Goal: Task Accomplishment & Management: Complete application form

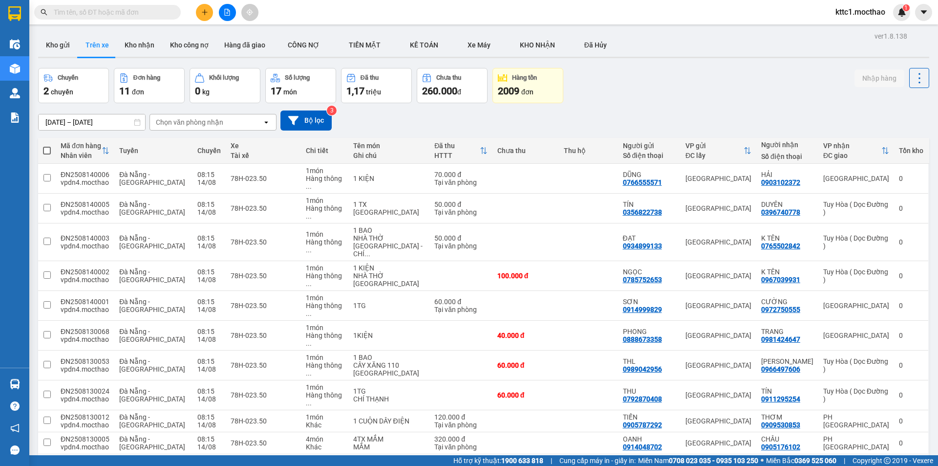
scroll to position [45, 0]
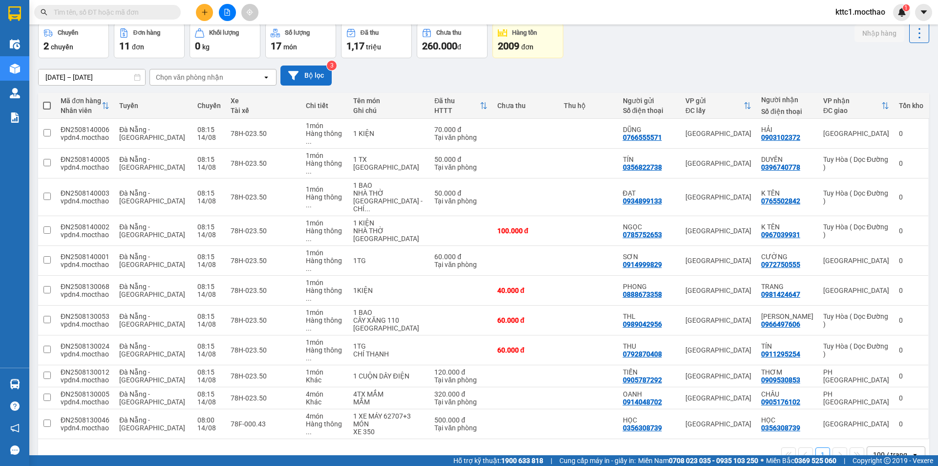
click at [296, 81] on button "Bộ lọc" at bounding box center [305, 75] width 51 height 20
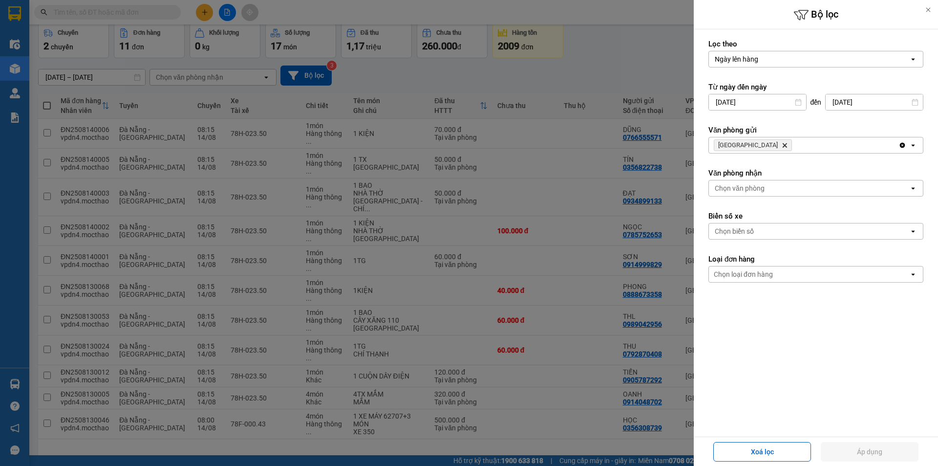
click at [783, 144] on icon "Đà Nẵng, close by backspace" at bounding box center [785, 145] width 4 height 4
click at [748, 143] on div "Chọn văn phòng" at bounding box center [740, 145] width 50 height 10
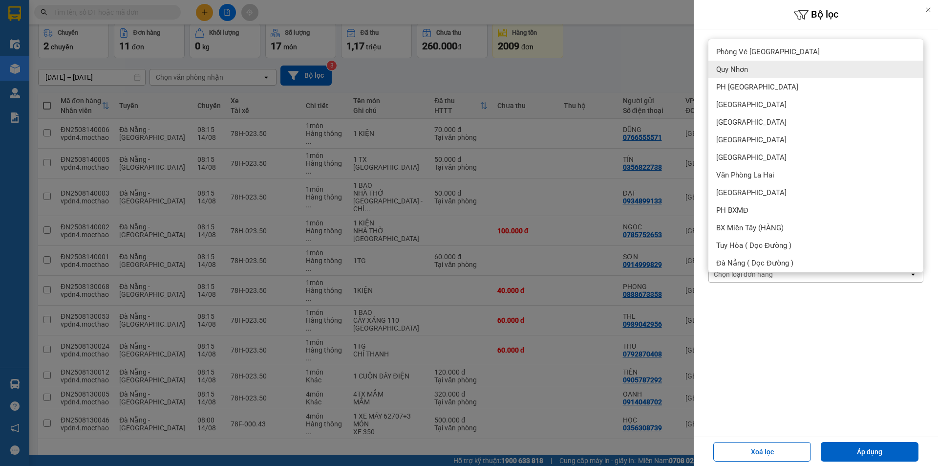
click at [749, 70] on div "Quy Nhơn" at bounding box center [815, 70] width 215 height 18
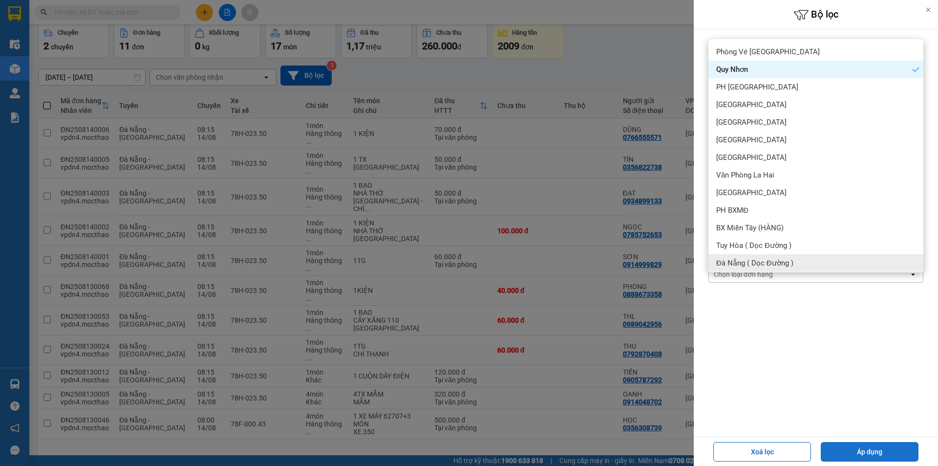
click at [847, 448] on button "Áp dụng" at bounding box center [870, 452] width 98 height 20
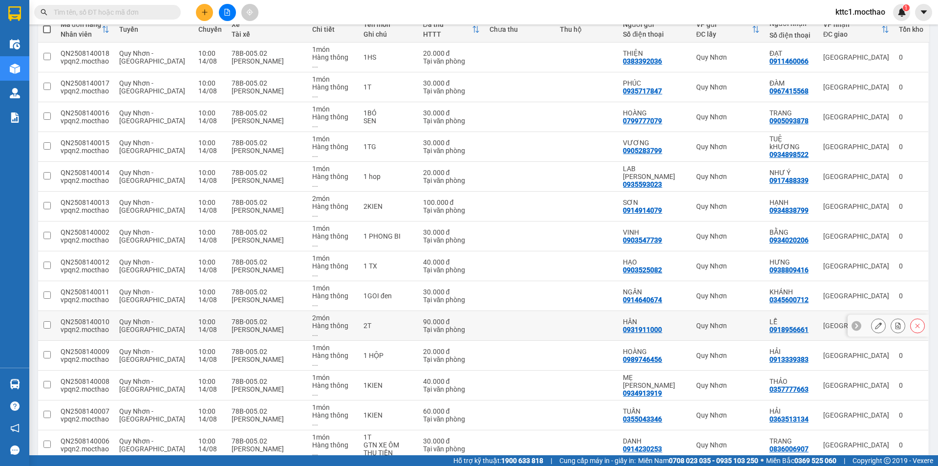
scroll to position [182, 0]
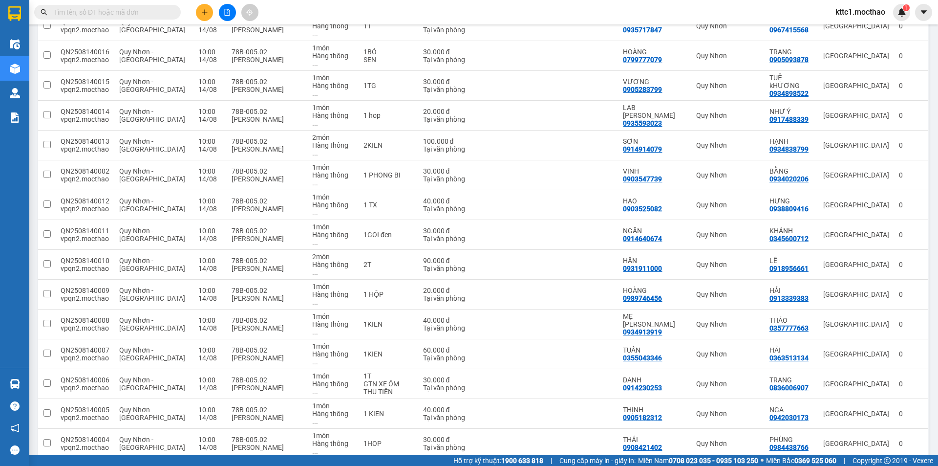
click at [875, 465] on icon at bounding box center [878, 472] width 7 height 7
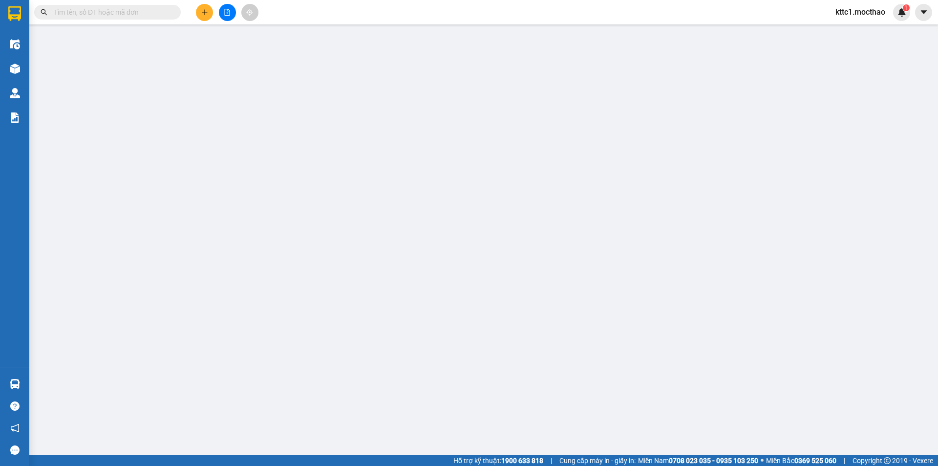
type input "0775447979"
type input "CHÚ SANH"
type input "0913406837"
type input "THỌ"
type input "F"
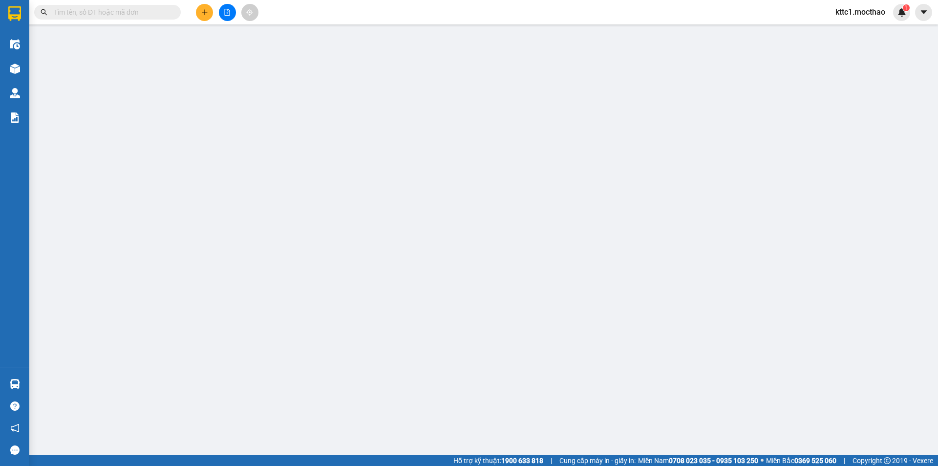
type input "20.000"
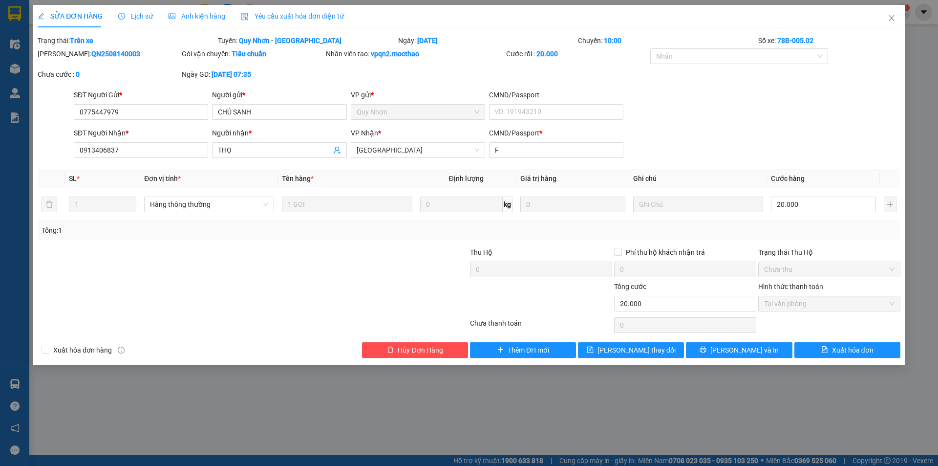
click at [293, 16] on span "Yêu cầu xuất hóa đơn điện tử" at bounding box center [292, 16] width 103 height 8
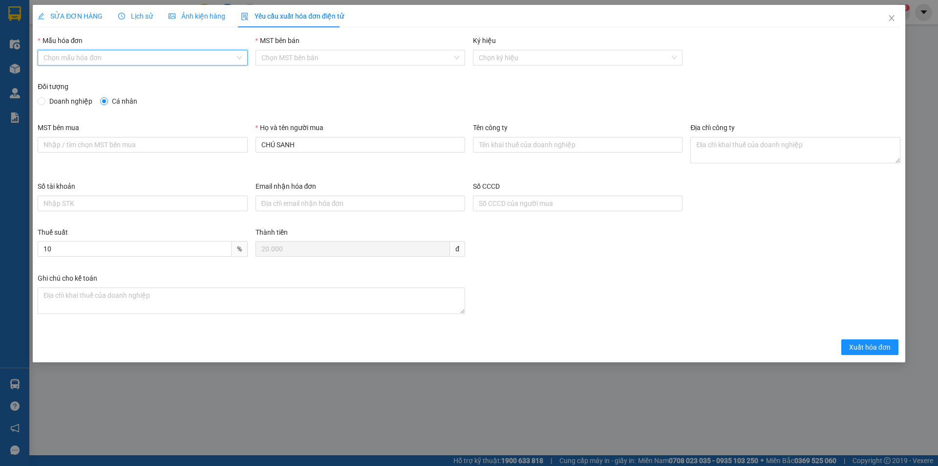
click at [157, 59] on input "Mẫu hóa đơn" at bounding box center [138, 57] width 191 height 15
click at [110, 78] on div "HĐH" at bounding box center [142, 77] width 198 height 11
type input "8"
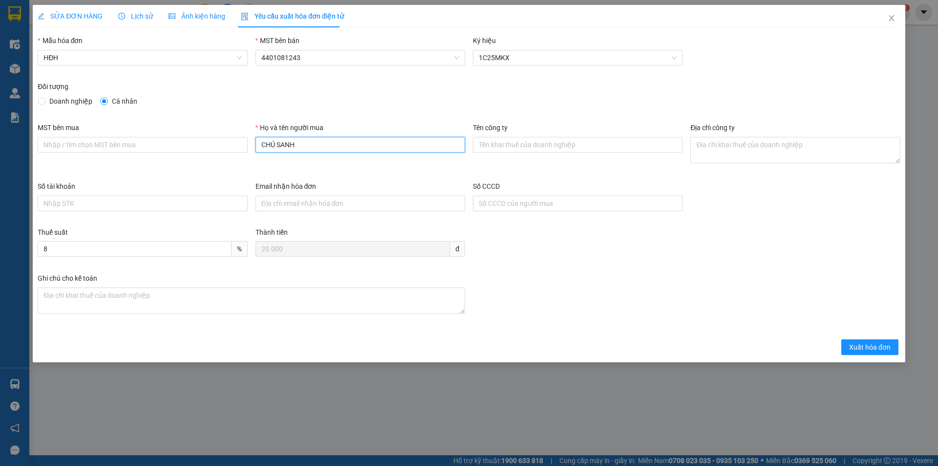
drag, startPoint x: 277, startPoint y: 146, endPoint x: 251, endPoint y: 144, distance: 26.0
click at [252, 144] on div "Họ và tên người mua CHÚ SANH" at bounding box center [360, 151] width 217 height 59
type input "SANH"
click at [883, 343] on span "Xuất hóa đơn" at bounding box center [870, 346] width 42 height 11
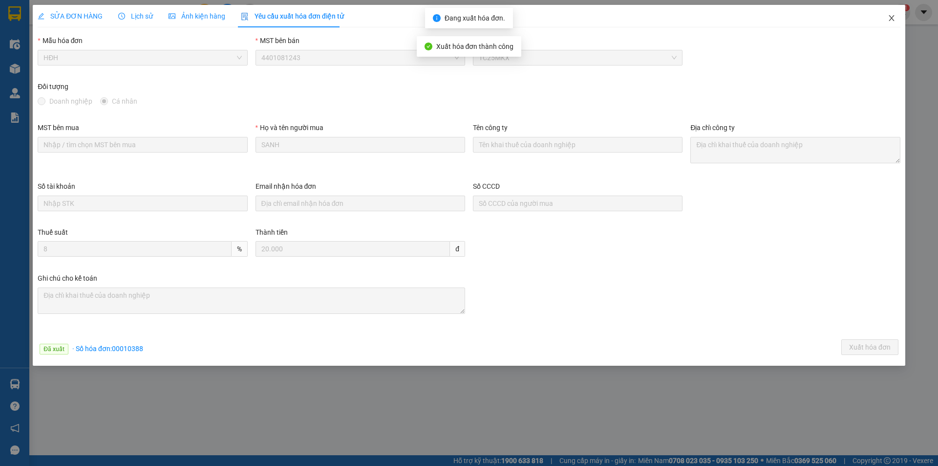
click at [891, 18] on icon "close" at bounding box center [892, 18] width 8 height 8
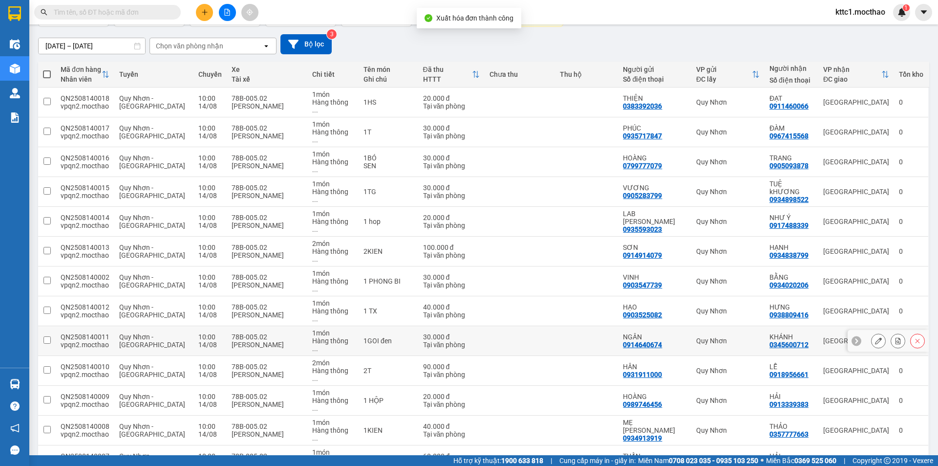
scroll to position [182, 0]
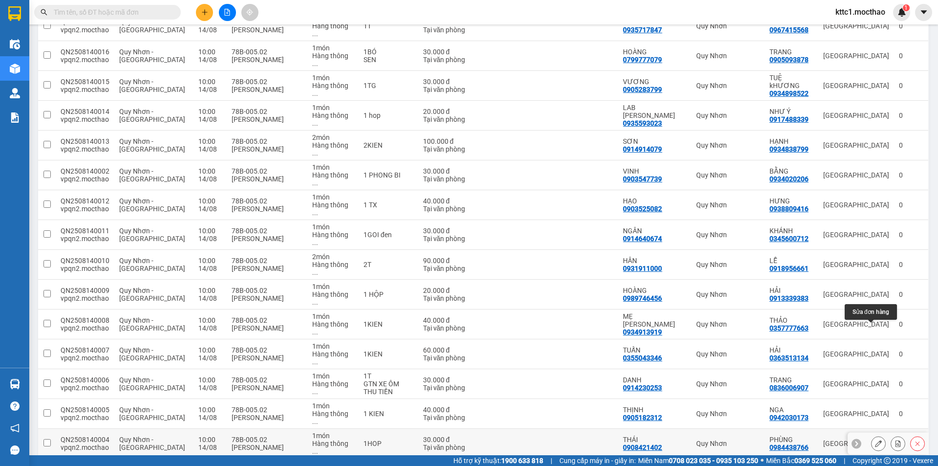
click at [875, 440] on icon at bounding box center [878, 443] width 7 height 7
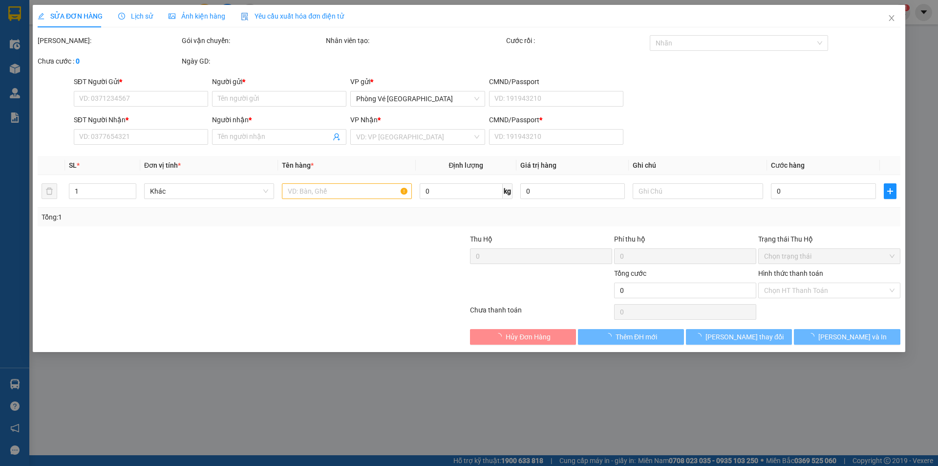
type input "0908421402"
type input "THÁI"
type input "0984438766"
type input "PHÙNG"
type input "G"
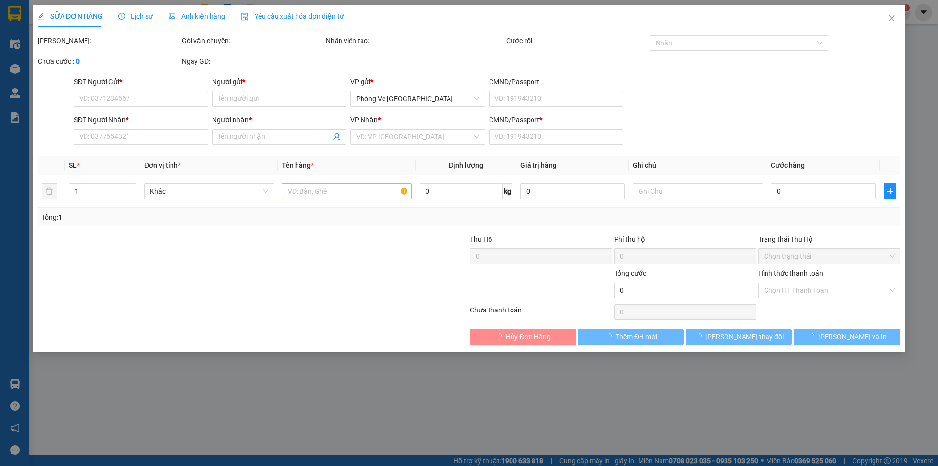
type input "30.000"
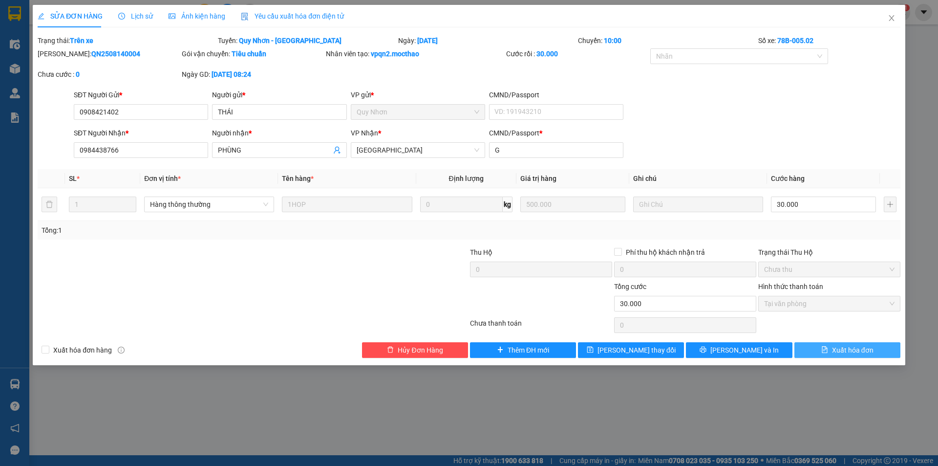
click at [856, 347] on span "Xuất hóa đơn" at bounding box center [853, 349] width 42 height 11
checkbox input "true"
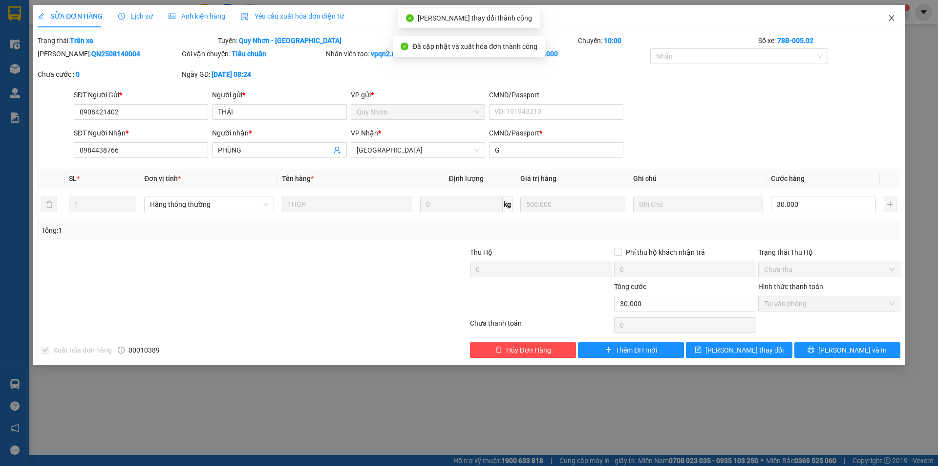
click at [892, 16] on icon "close" at bounding box center [892, 18] width 8 height 8
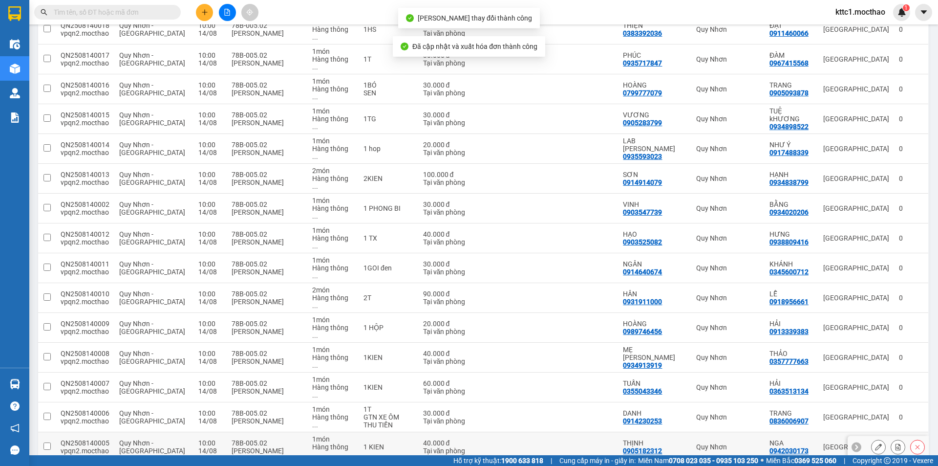
scroll to position [182, 0]
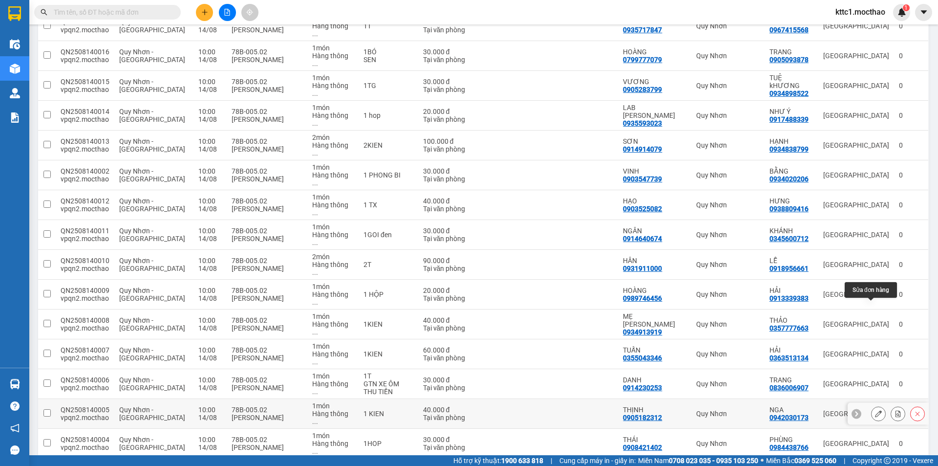
click at [875, 410] on icon at bounding box center [878, 413] width 7 height 7
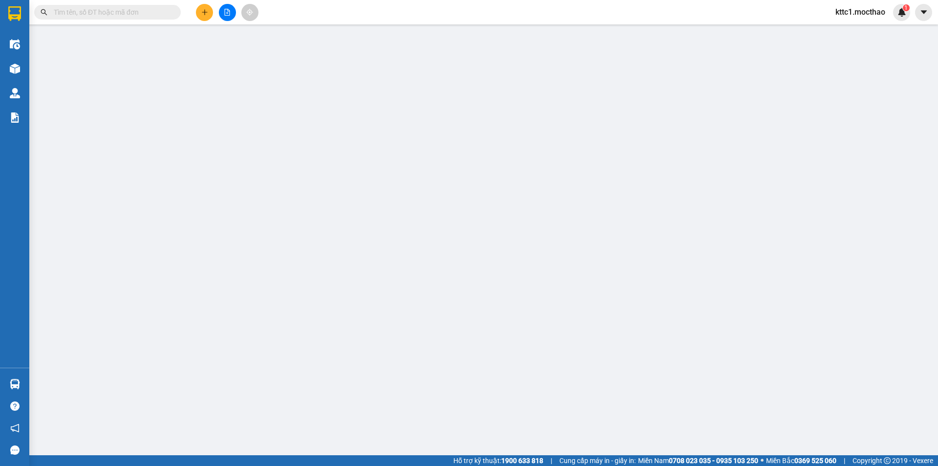
type input "0905182312"
type input "THỊNH"
type input "0942030173"
type input "NGA"
type input "Y"
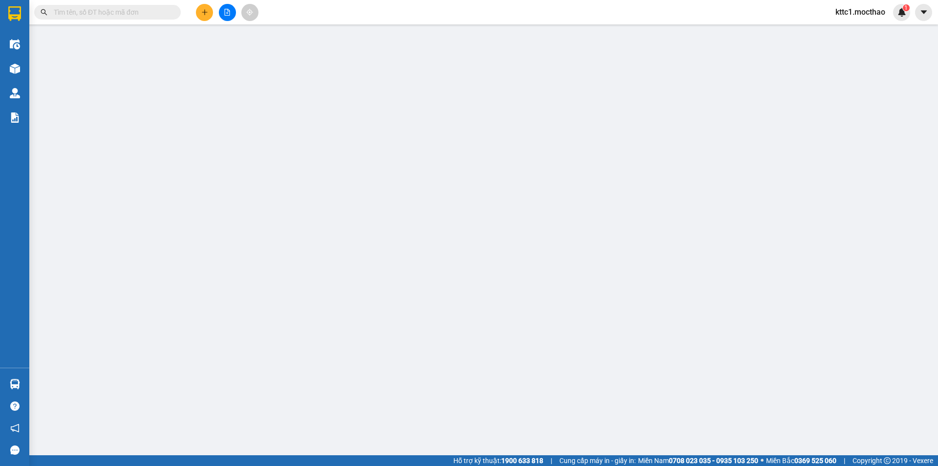
type input "40.000"
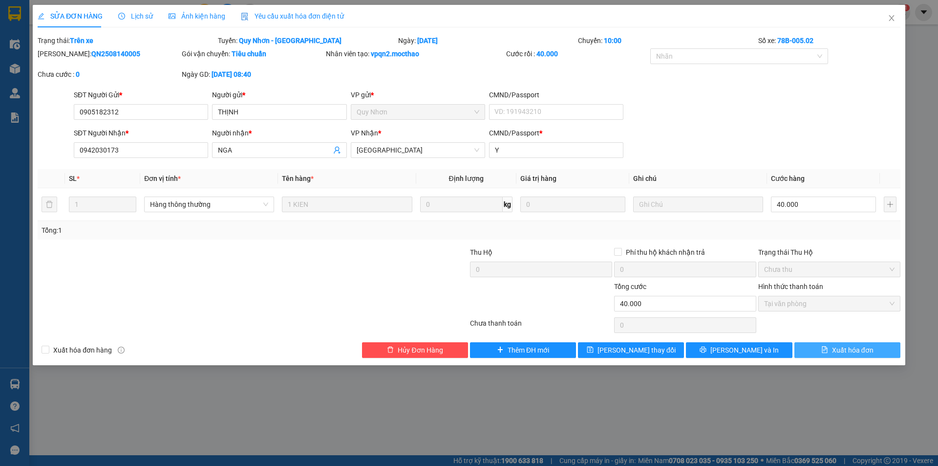
click at [835, 348] on span "Xuất hóa đơn" at bounding box center [853, 349] width 42 height 11
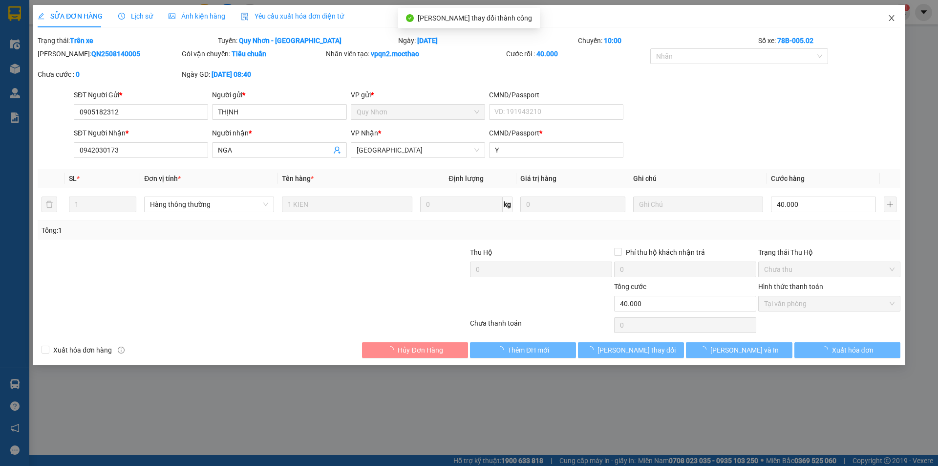
checkbox input "true"
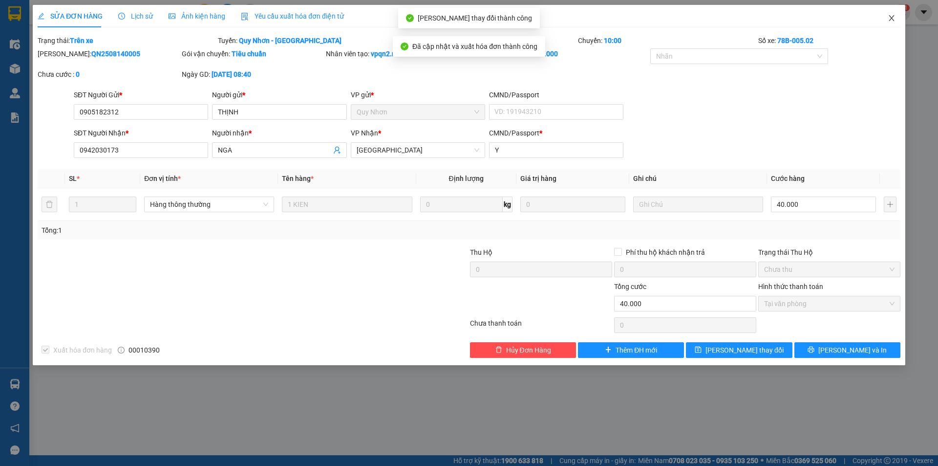
click at [892, 16] on icon "close" at bounding box center [892, 18] width 8 height 8
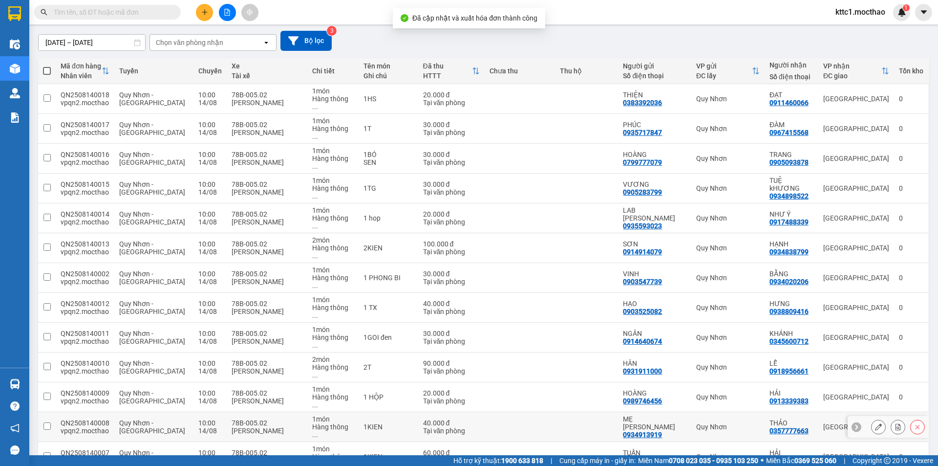
scroll to position [98, 0]
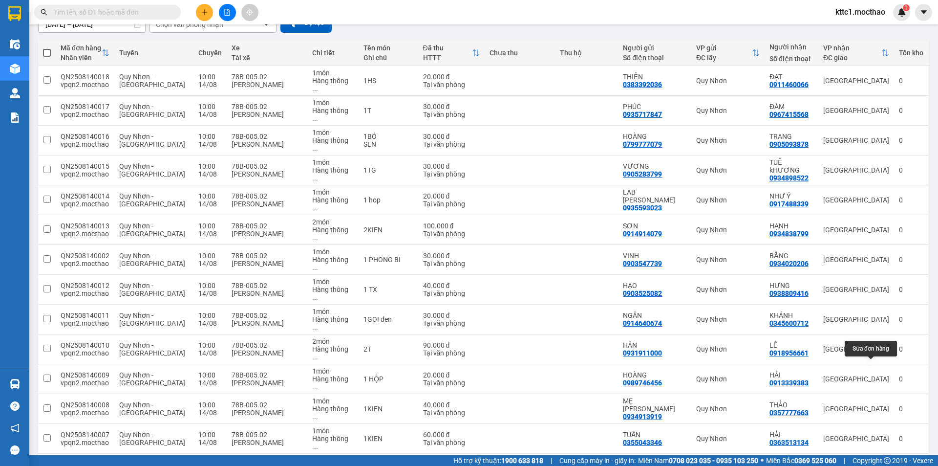
click at [875, 465] on icon at bounding box center [878, 468] width 7 height 7
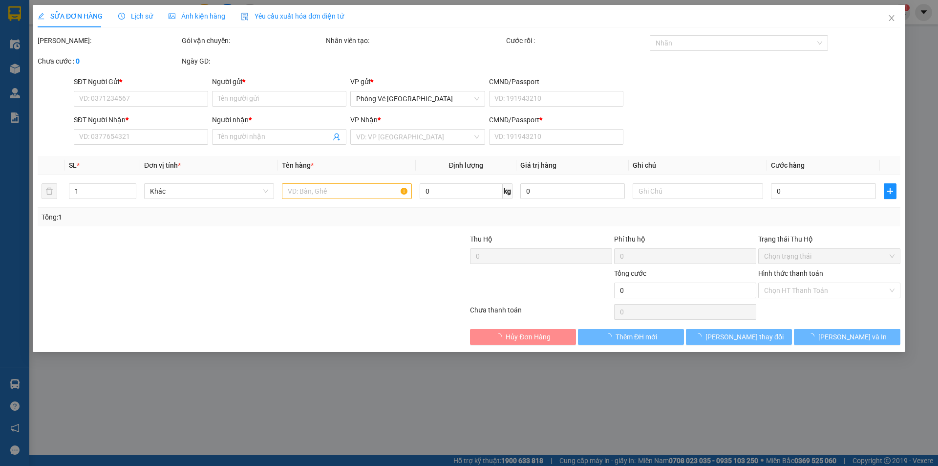
type input "0914230253"
type input "DANH"
type input "0836006907"
type input "TRANG"
type input "a"
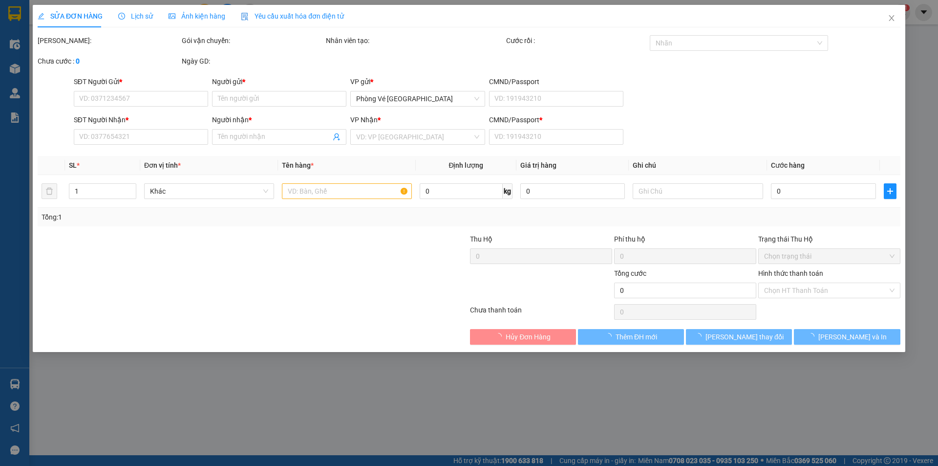
type input "30.000"
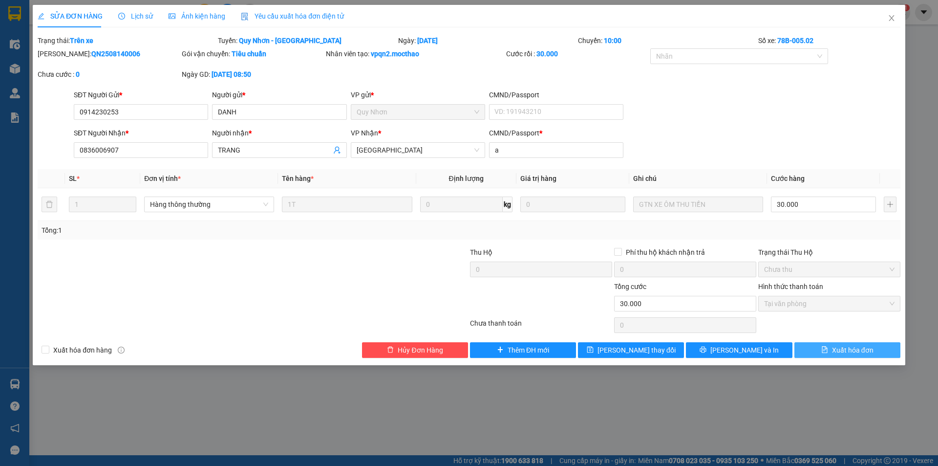
click at [851, 347] on span "Xuất hóa đơn" at bounding box center [853, 349] width 42 height 11
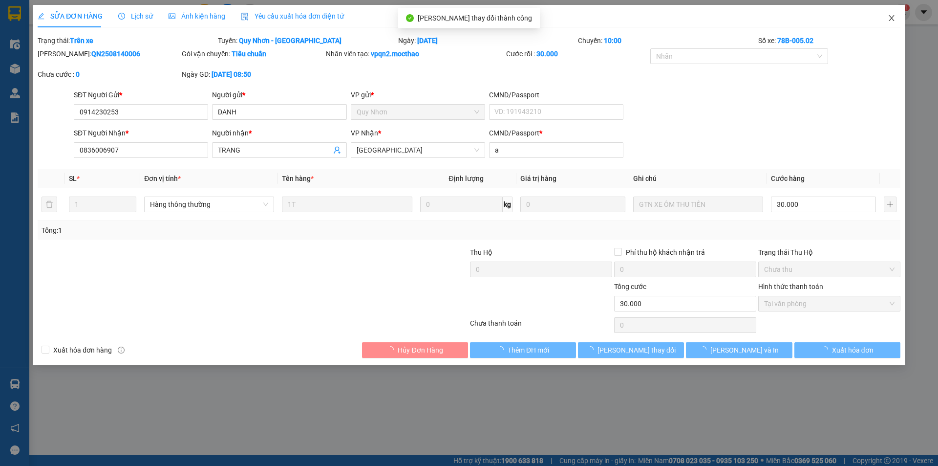
checkbox input "true"
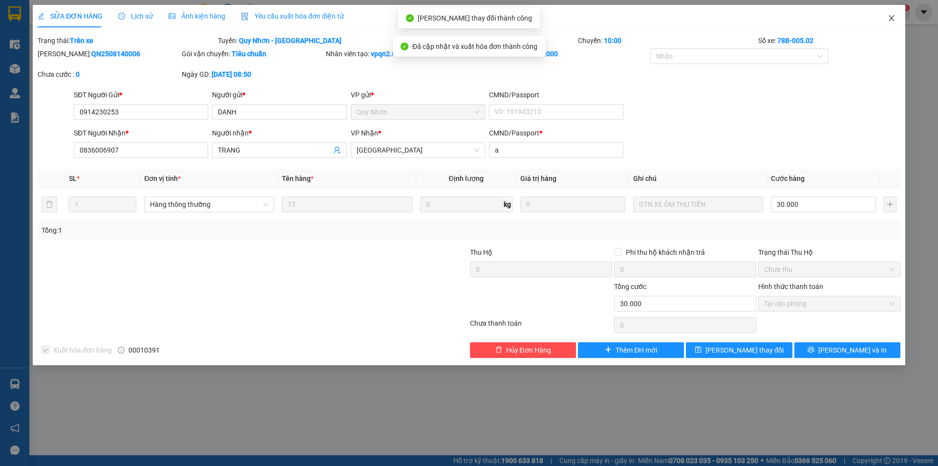
click at [891, 18] on icon "close" at bounding box center [891, 18] width 5 height 6
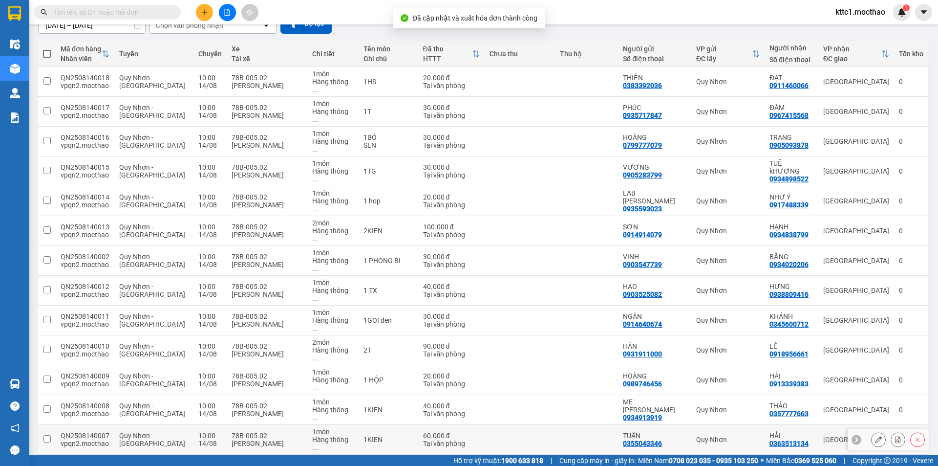
scroll to position [98, 0]
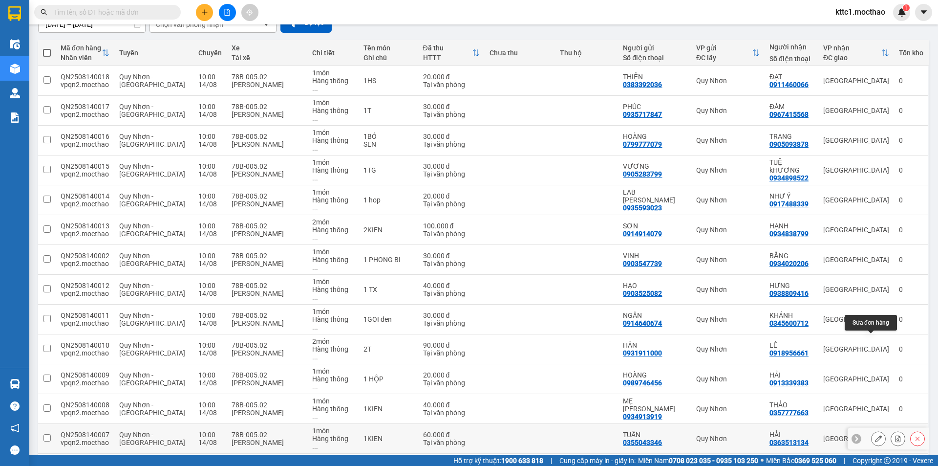
click at [875, 435] on icon at bounding box center [878, 438] width 7 height 7
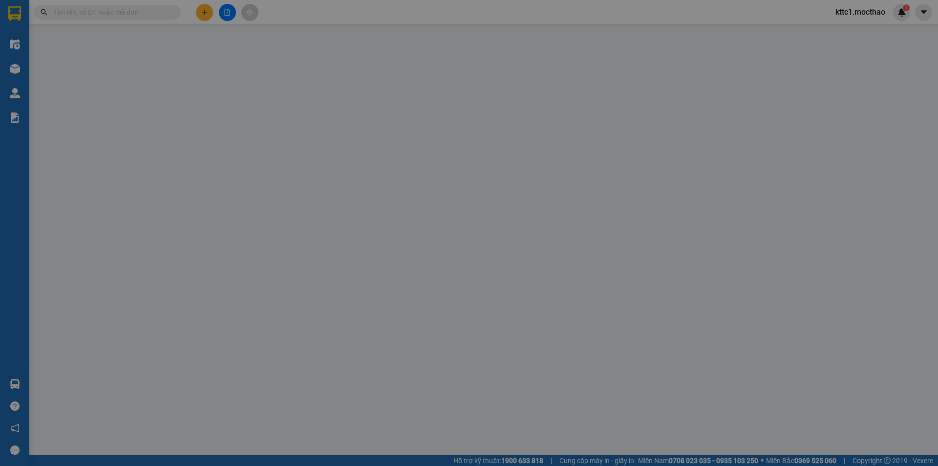
type input "0355043346"
type input "TUẤN"
type input "0363513134"
type input "HẢI"
type input "A"
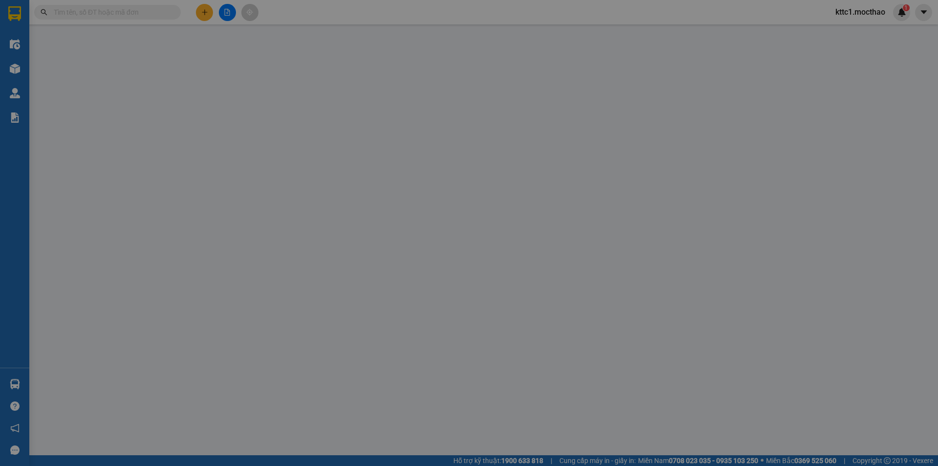
type input "60.000"
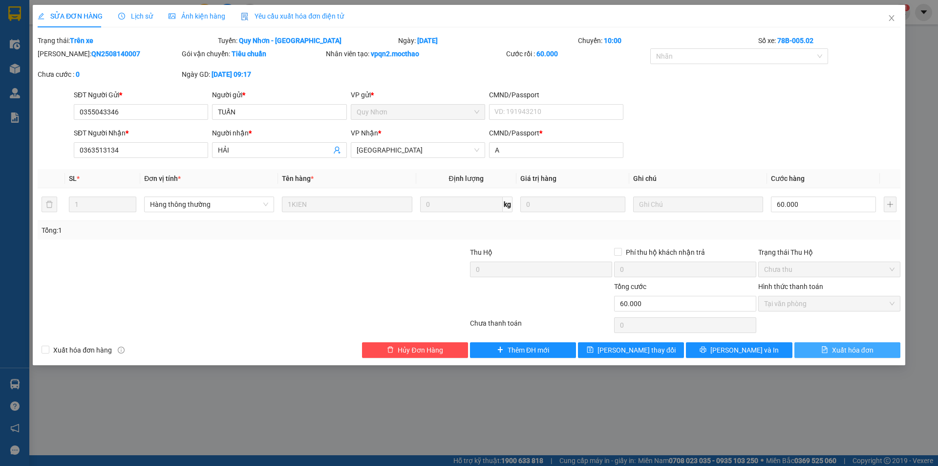
click at [855, 344] on span "Xuất hóa đơn" at bounding box center [853, 349] width 42 height 11
checkbox input "true"
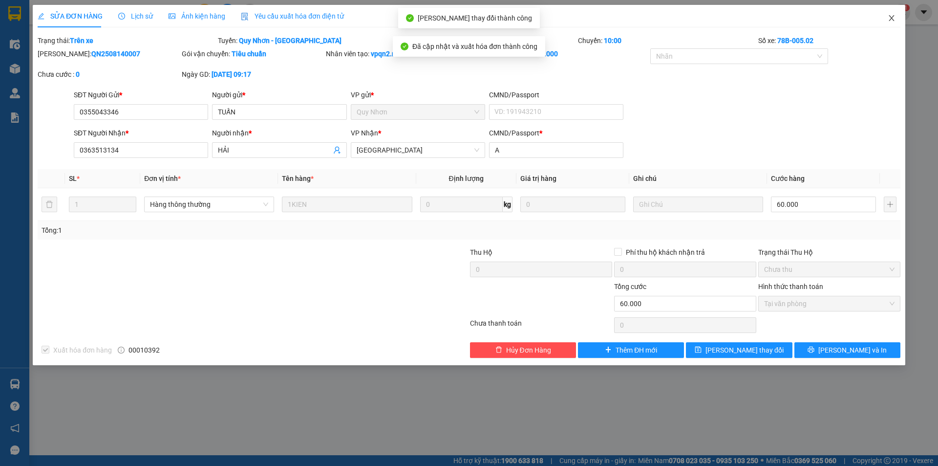
click at [889, 15] on icon "close" at bounding box center [892, 18] width 8 height 8
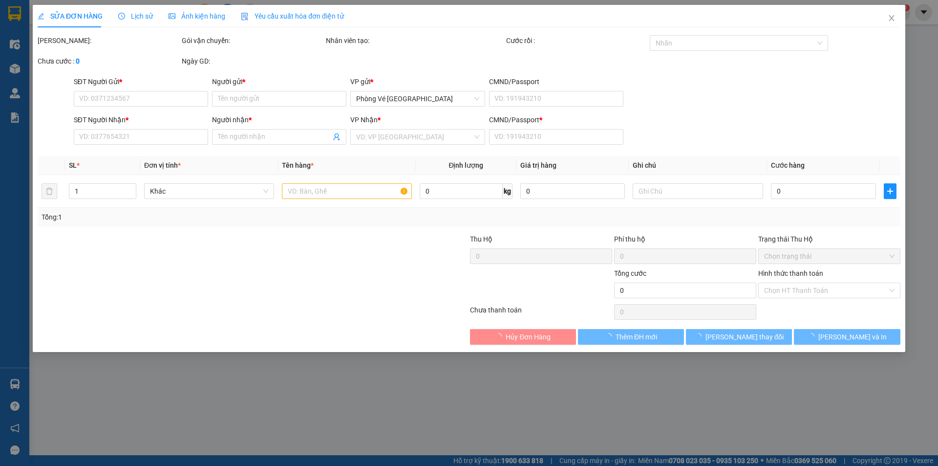
type input "0934913919"
type input "MẸ [PERSON_NAME]"
type input "0357777663"
type input "THẢO"
type input "V"
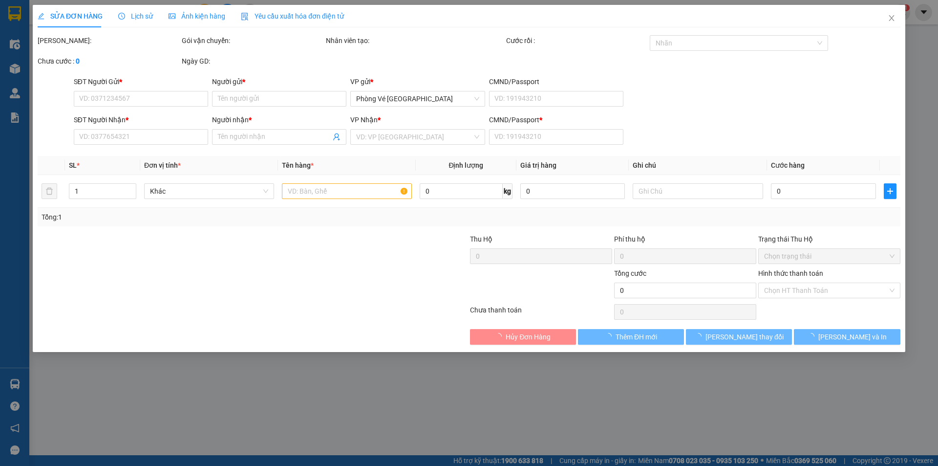
type input "40.000"
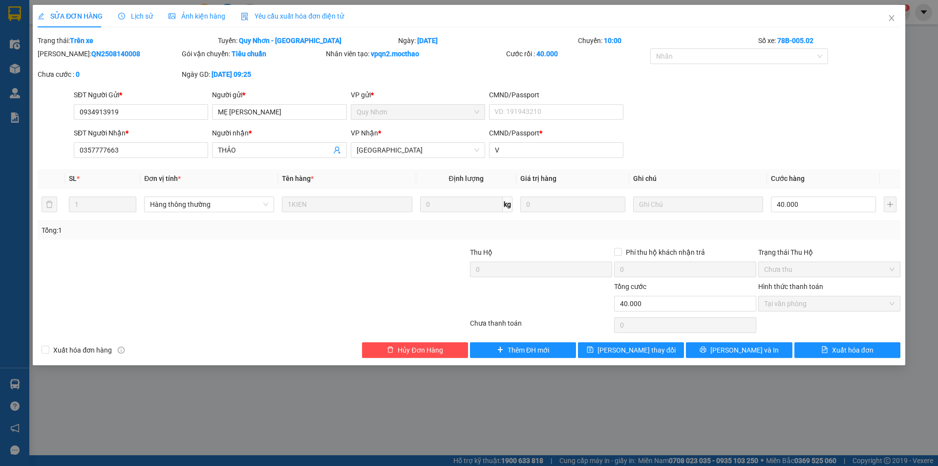
click at [281, 19] on span "Yêu cầu xuất hóa đơn điện tử" at bounding box center [292, 16] width 103 height 8
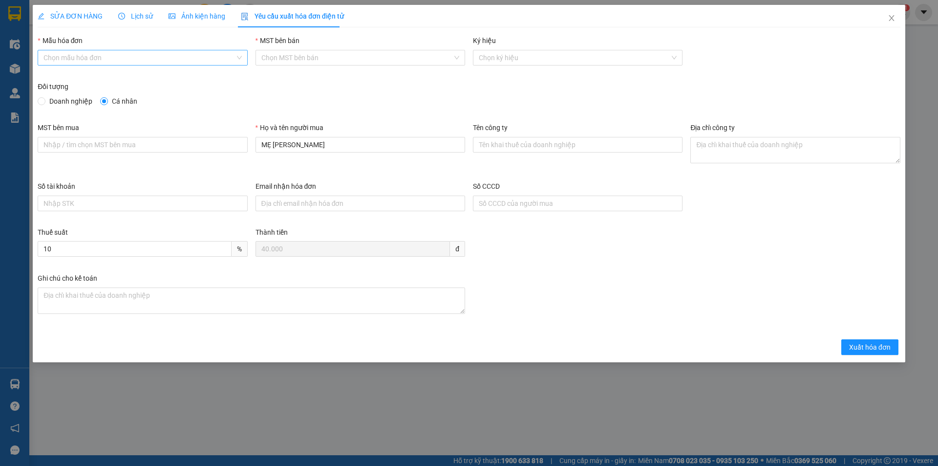
click at [158, 57] on input "Mẫu hóa đơn" at bounding box center [138, 57] width 191 height 15
click at [106, 79] on div "HĐH" at bounding box center [142, 77] width 198 height 11
type input "8"
drag, startPoint x: 274, startPoint y: 145, endPoint x: 252, endPoint y: 143, distance: 22.6
click at [252, 143] on div "Họ và tên người mua MẸ [PERSON_NAME]" at bounding box center [360, 151] width 217 height 59
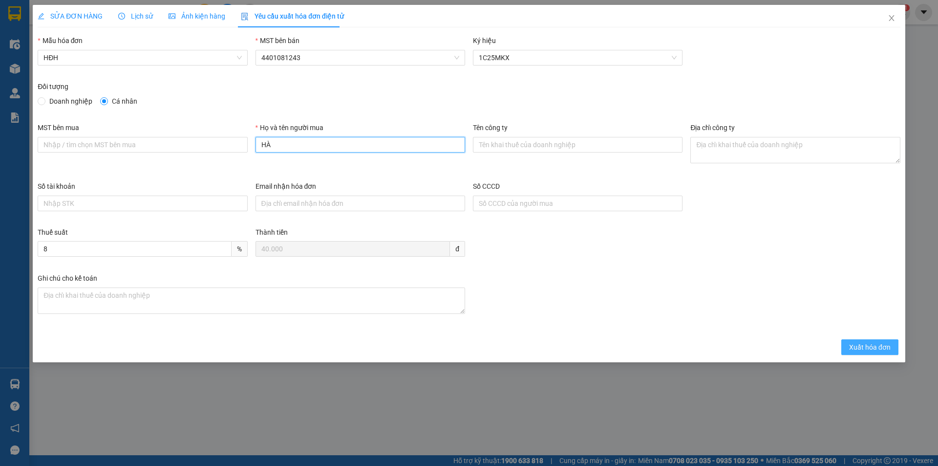
type input "HÀ"
click at [878, 351] on span "Xuất hóa đơn" at bounding box center [870, 346] width 42 height 11
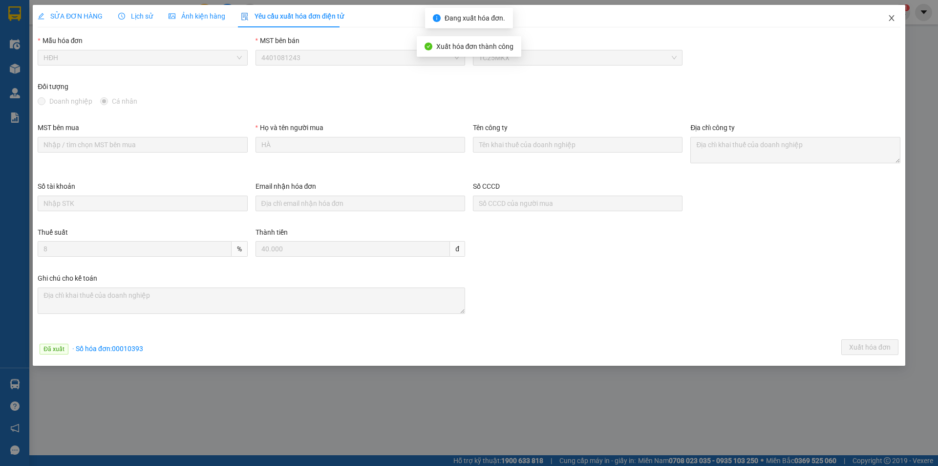
click at [892, 18] on icon "close" at bounding box center [892, 18] width 8 height 8
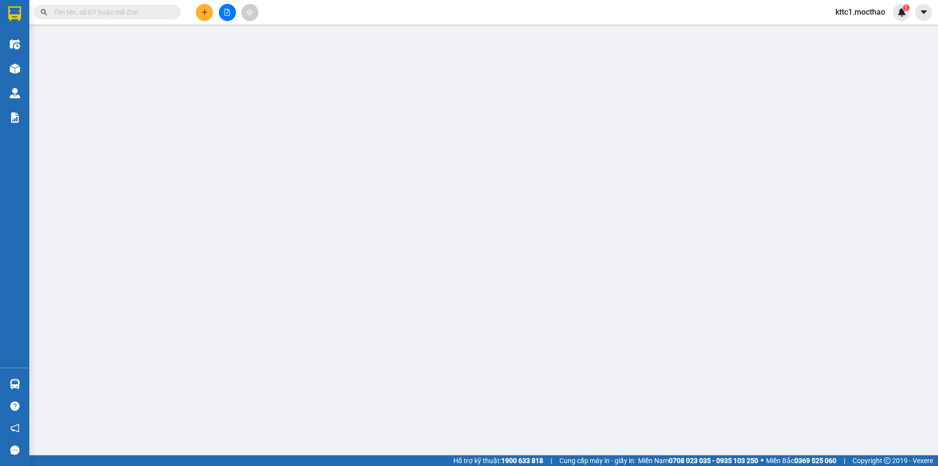
type input "0989746456"
type input "HOÀNG"
type input "0913339383"
type input "HẢI"
type input "G"
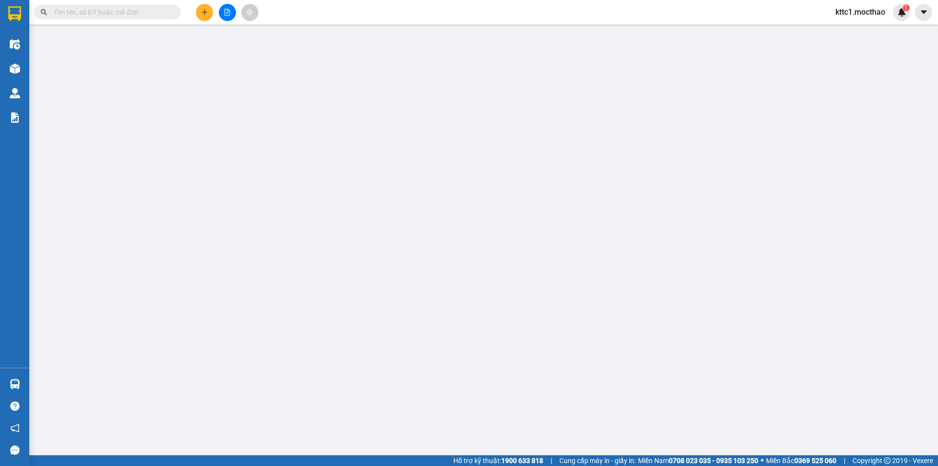
type input "20.000"
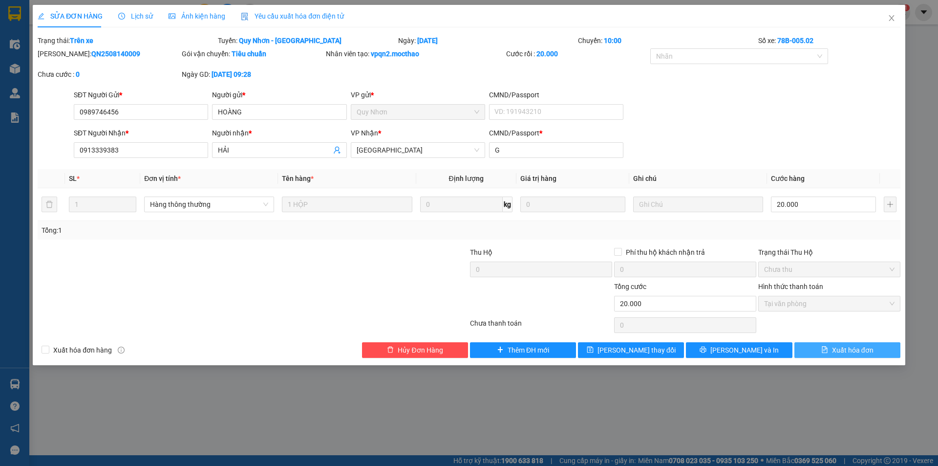
click at [856, 353] on span "Xuất hóa đơn" at bounding box center [853, 349] width 42 height 11
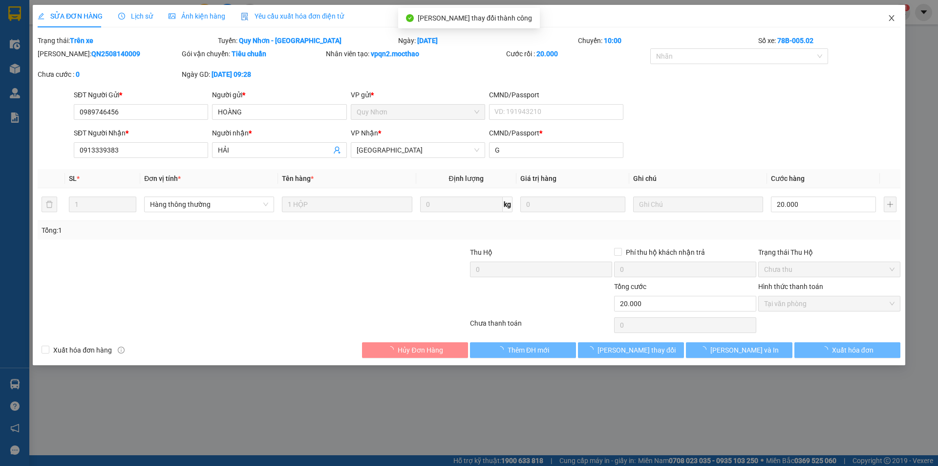
checkbox input "true"
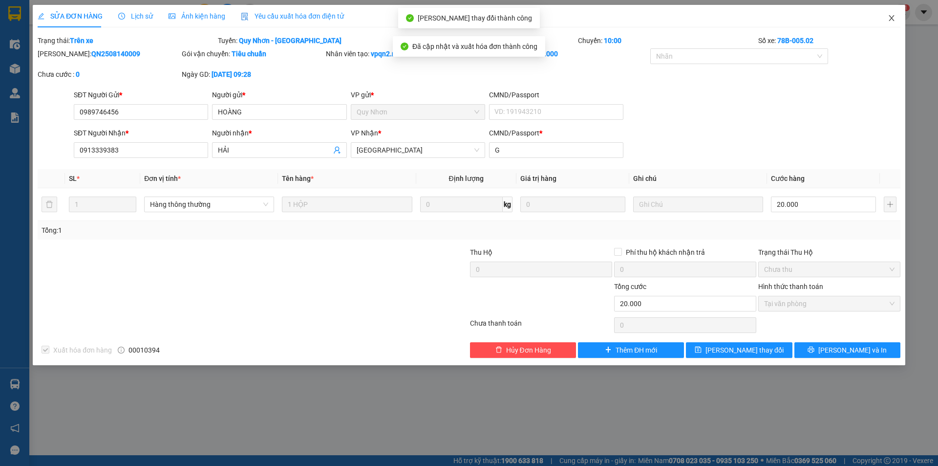
click at [890, 15] on icon "close" at bounding box center [892, 18] width 8 height 8
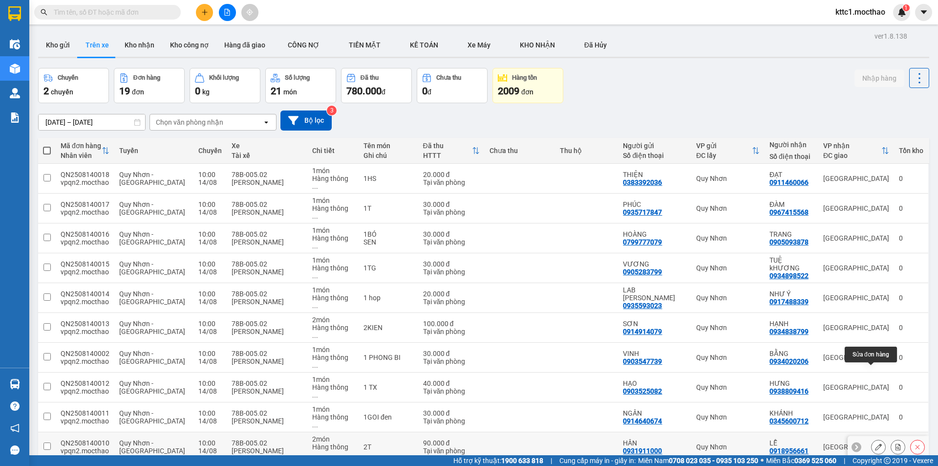
click at [875, 443] on icon at bounding box center [878, 446] width 7 height 7
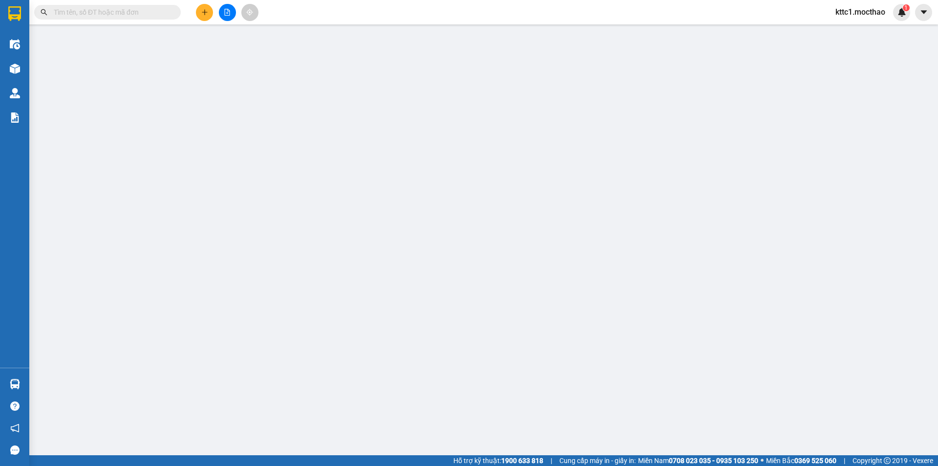
type input "0931911000"
type input "HÂN"
type input "0918956661"
type input "LỄ"
type input "D"
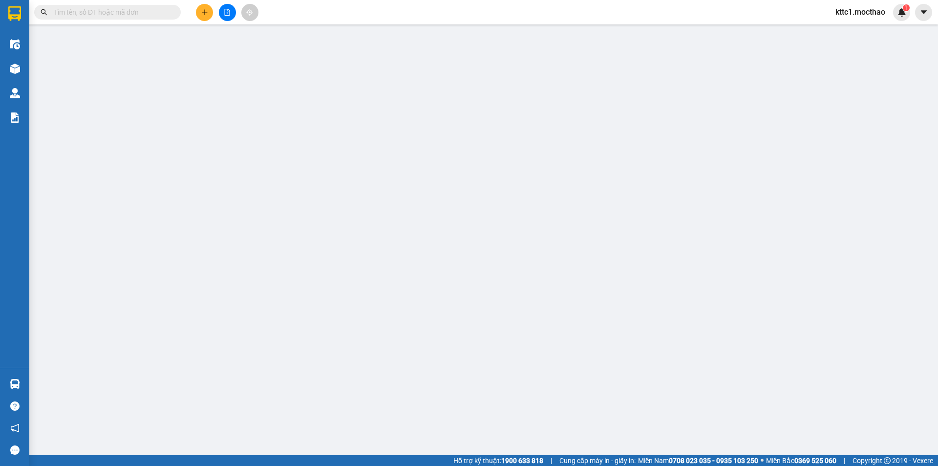
type input "90.000"
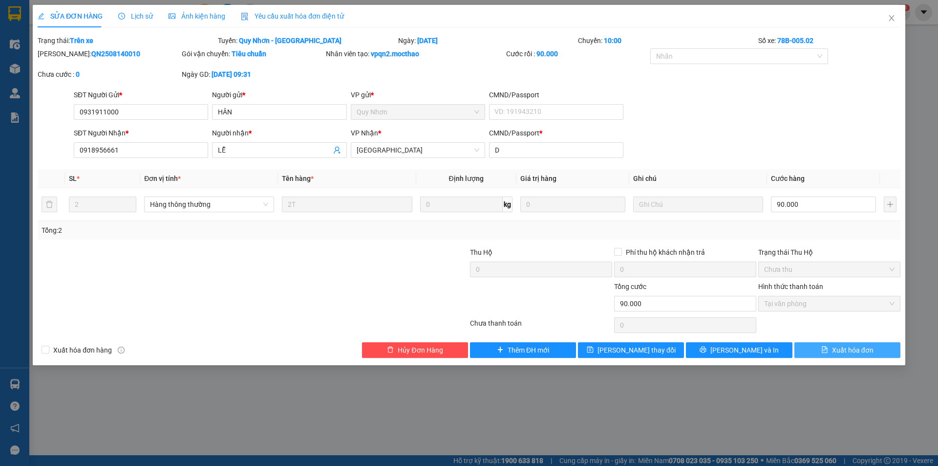
click at [866, 350] on span "Xuất hóa đơn" at bounding box center [853, 349] width 42 height 11
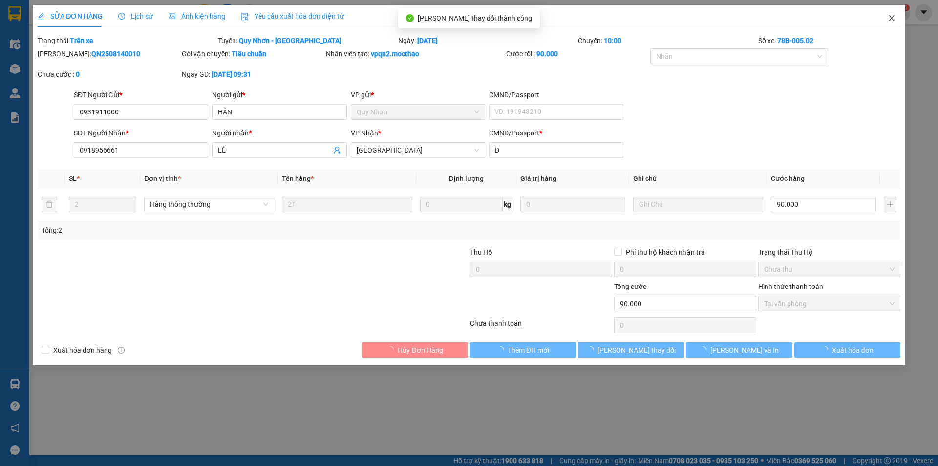
checkbox input "true"
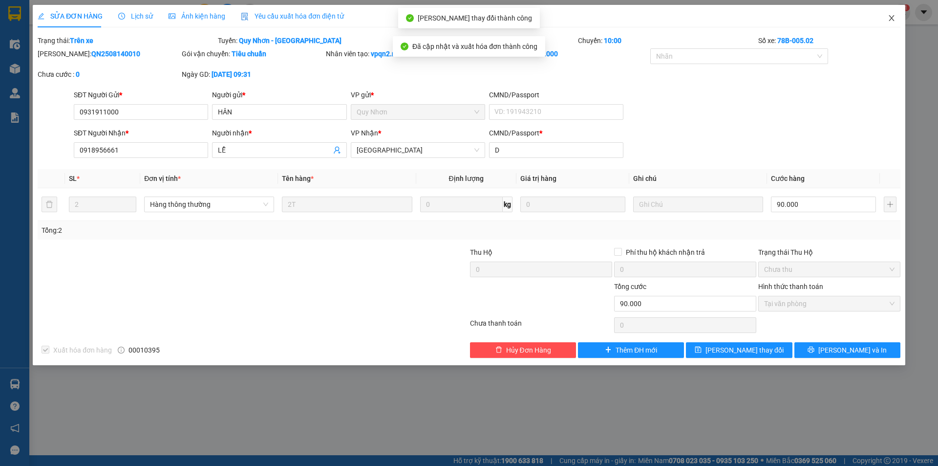
click at [892, 15] on icon "close" at bounding box center [892, 18] width 8 height 8
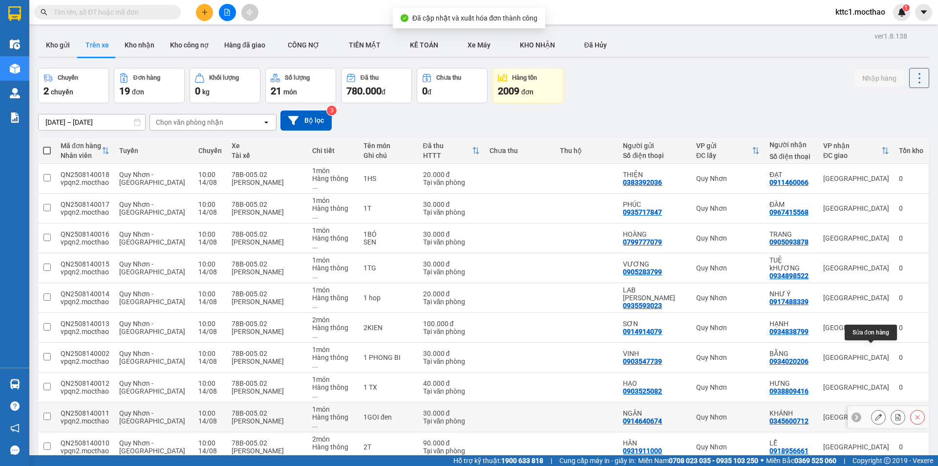
click at [875, 413] on icon at bounding box center [878, 416] width 7 height 7
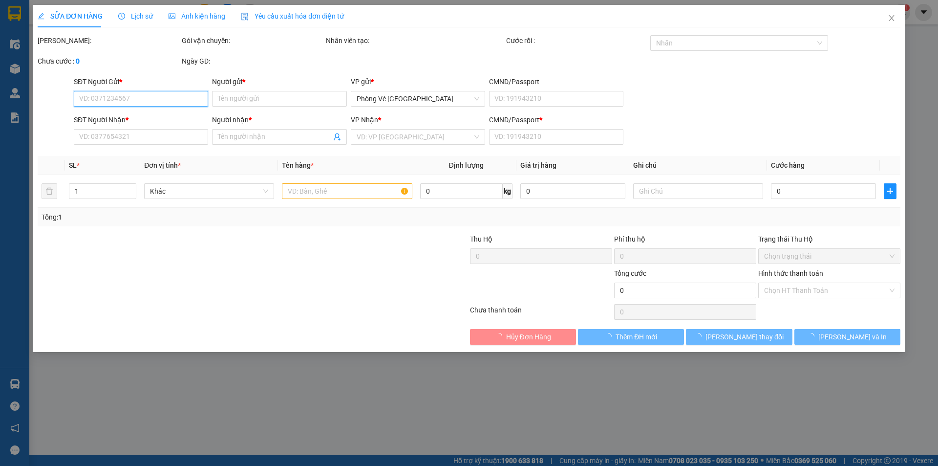
type input "0914640674"
type input "NGÂN"
type input "0345600712"
type input "KHÁNH"
type input "S"
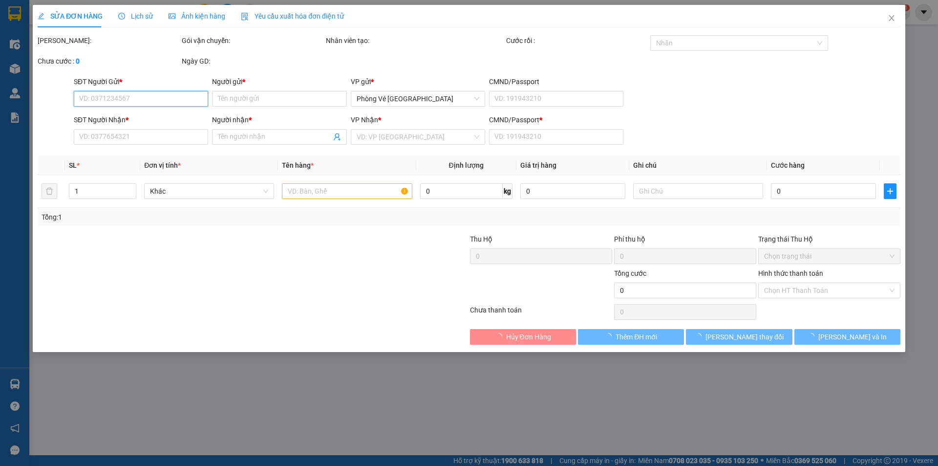
type input "30.000"
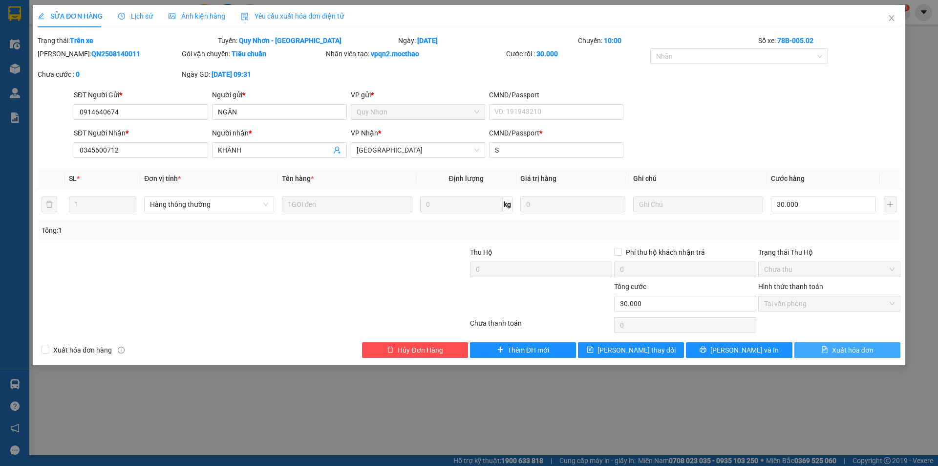
click at [861, 347] on span "Xuất hóa đơn" at bounding box center [853, 349] width 42 height 11
checkbox input "true"
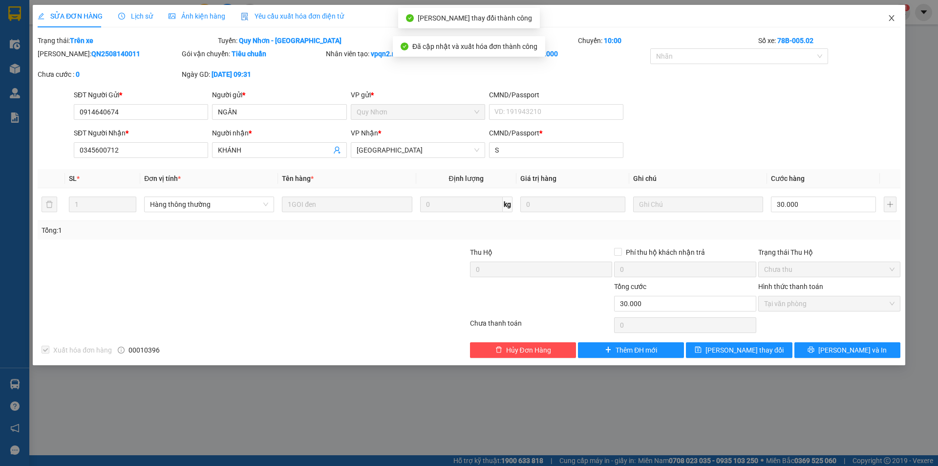
click at [894, 20] on icon "close" at bounding box center [892, 18] width 8 height 8
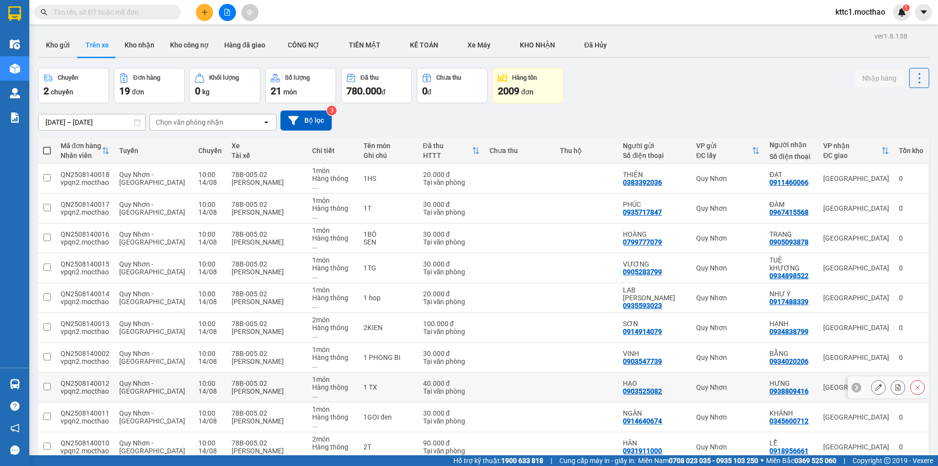
click at [875, 383] on icon at bounding box center [878, 386] width 7 height 7
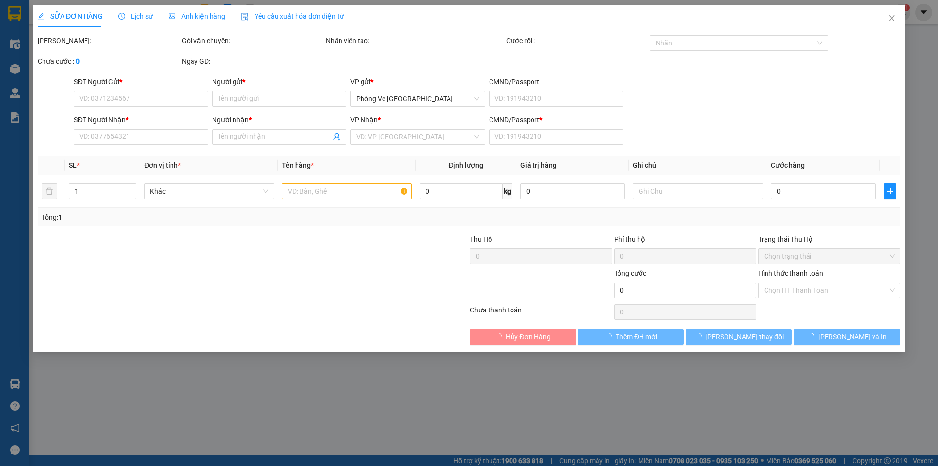
type input "0903525082"
type input "HẠO"
type input "0938809416"
type input "HƯNG"
type input "a"
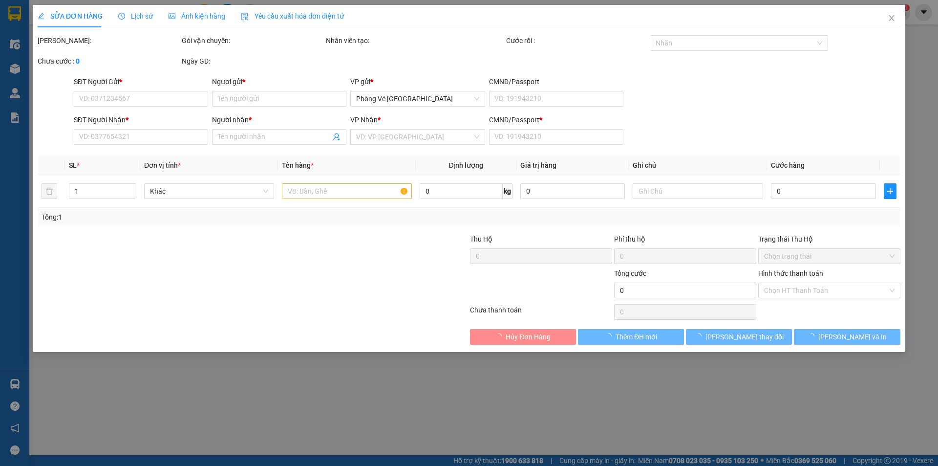
type input "40.000"
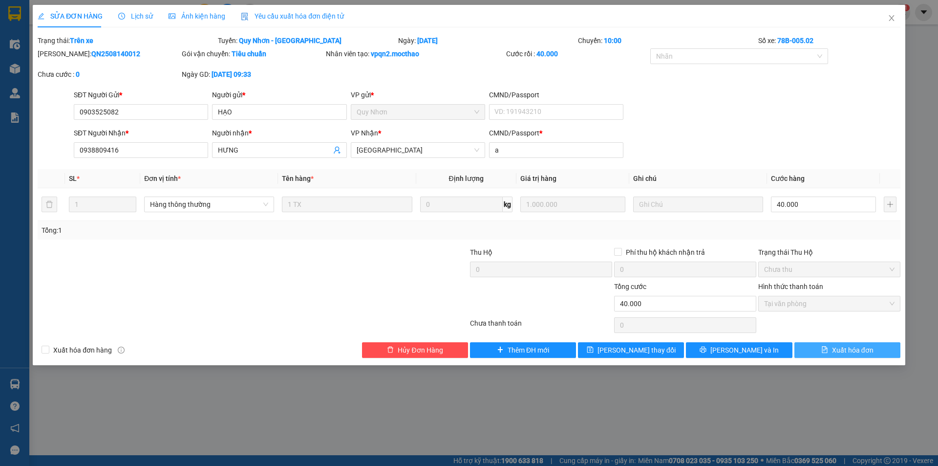
click at [852, 347] on span "Xuất hóa đơn" at bounding box center [853, 349] width 42 height 11
checkbox input "true"
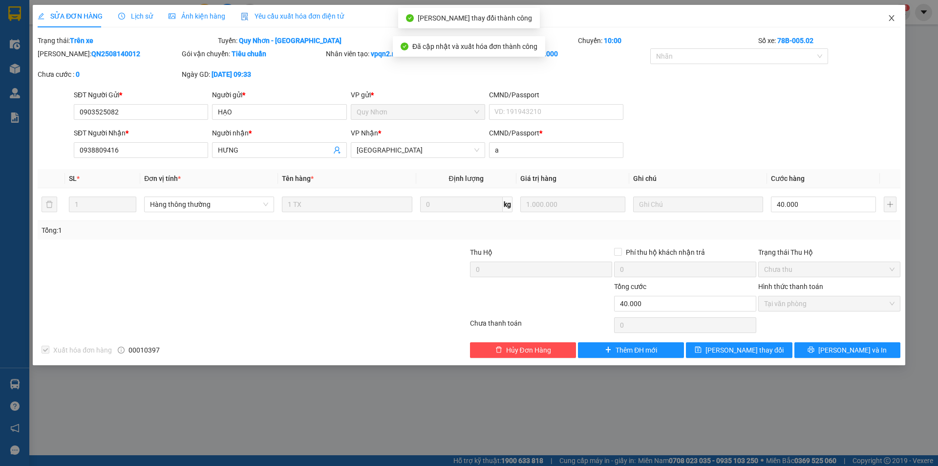
click at [894, 17] on icon "close" at bounding box center [892, 18] width 8 height 8
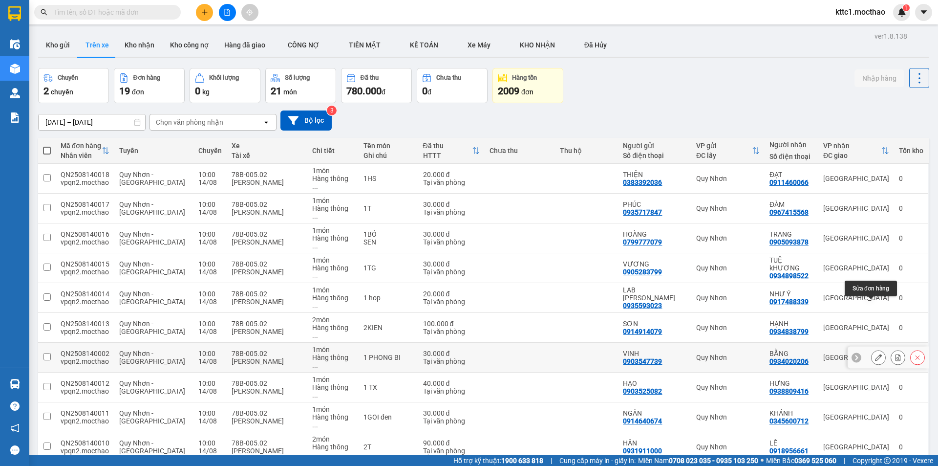
click at [875, 354] on icon at bounding box center [878, 357] width 7 height 7
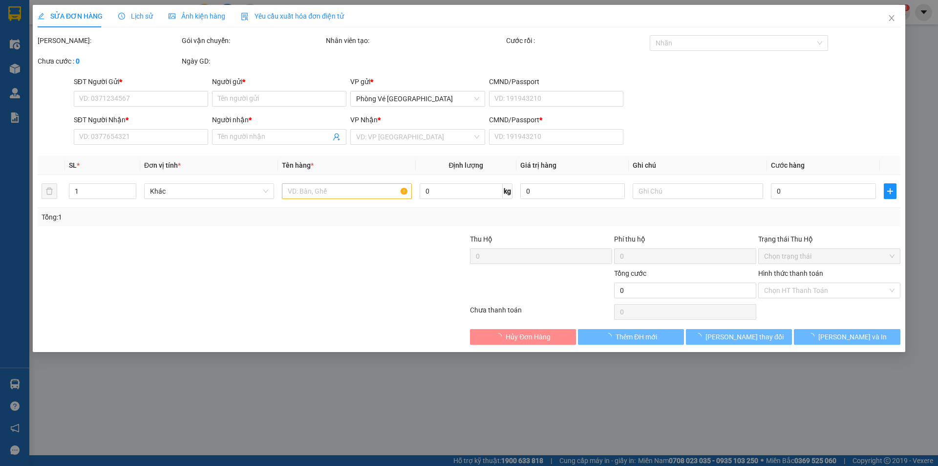
type input "0903547739"
type input "VINH"
type input "0934020206"
type input "BẰNG"
type input "A"
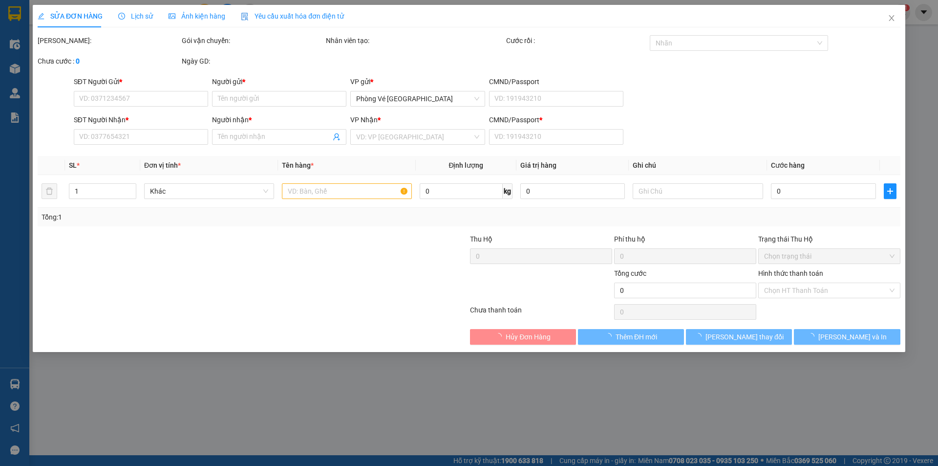
type input "30.000"
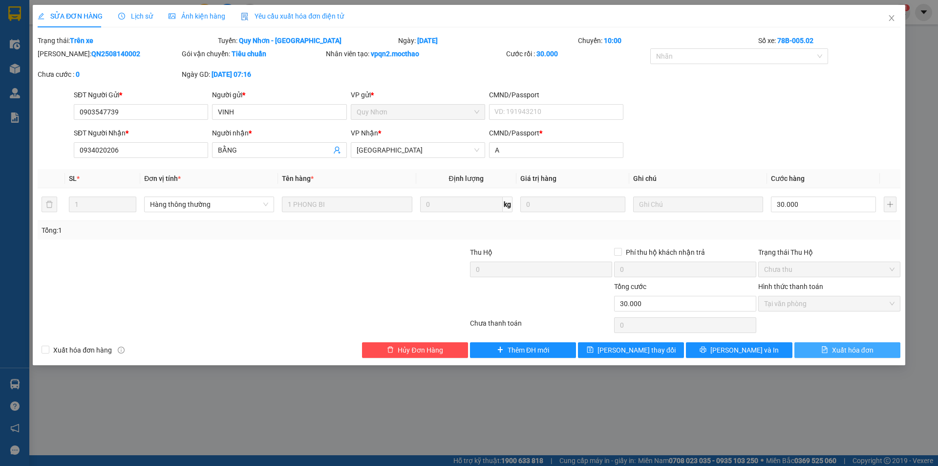
click at [860, 353] on span "Xuất hóa đơn" at bounding box center [853, 349] width 42 height 11
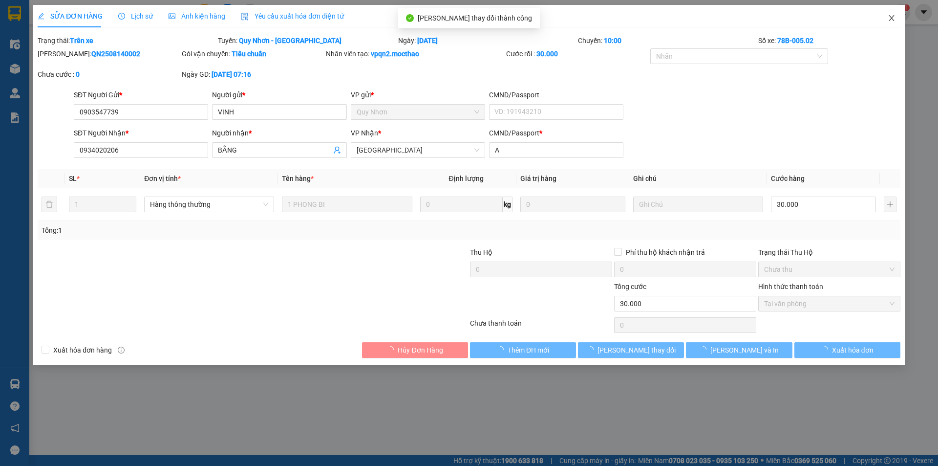
checkbox input "true"
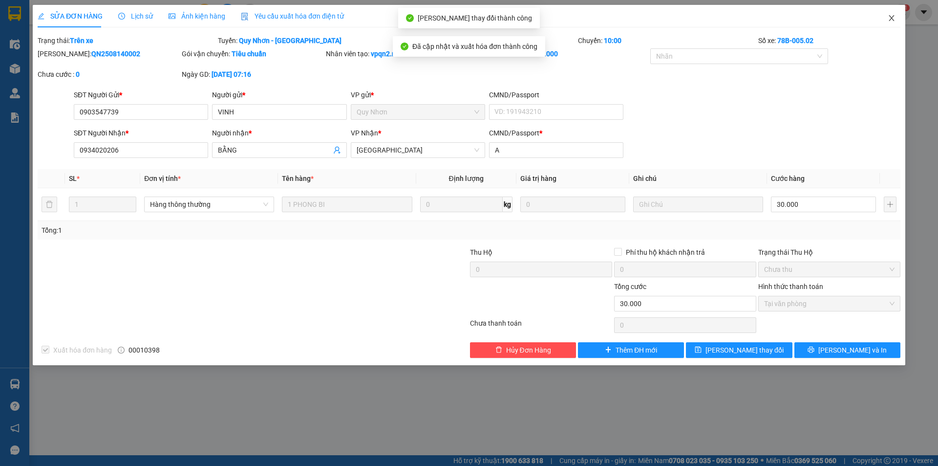
click at [890, 19] on icon "close" at bounding box center [892, 18] width 8 height 8
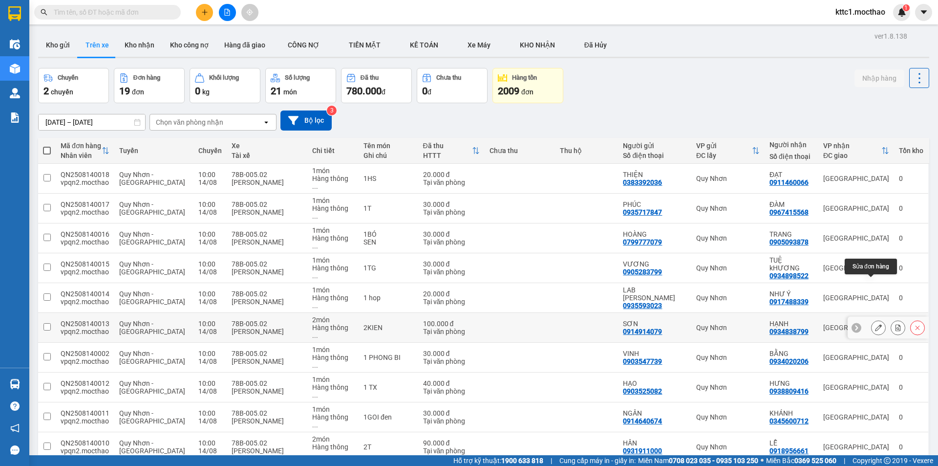
click at [875, 324] on icon at bounding box center [878, 327] width 7 height 7
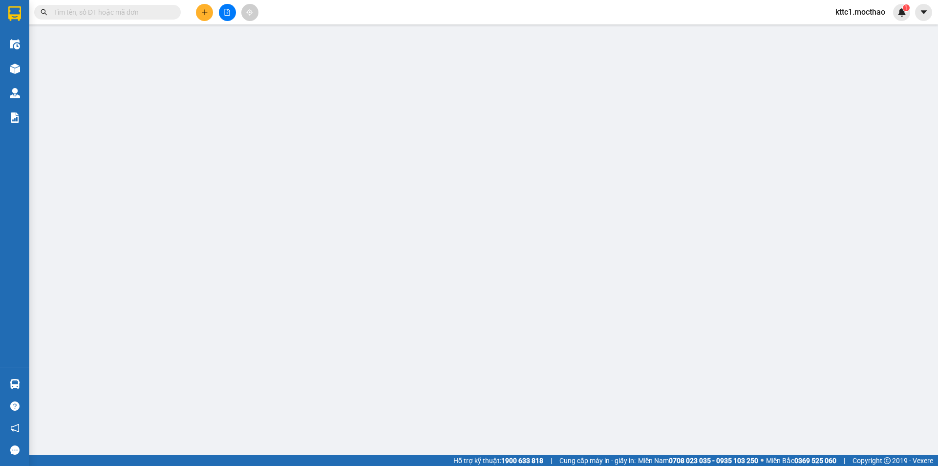
type input "0914914079"
type input "SƠN"
type input "0934838799"
type input "HẠNH"
type input "D"
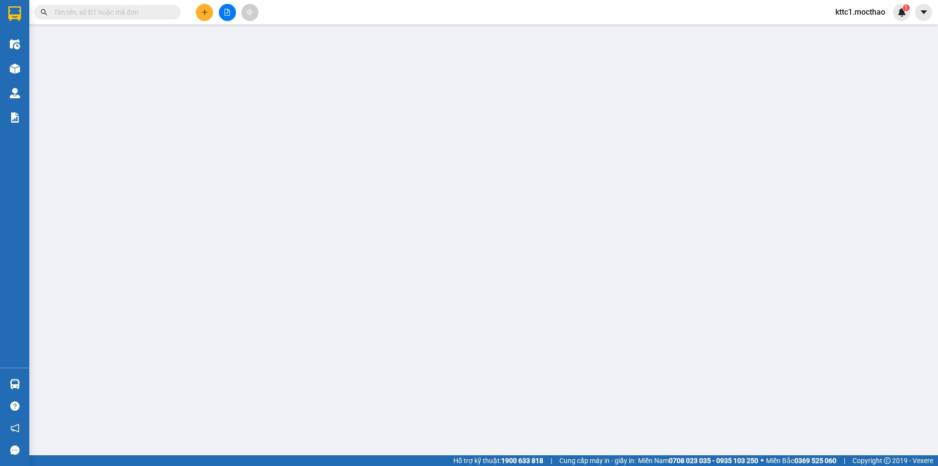
type input "100.000"
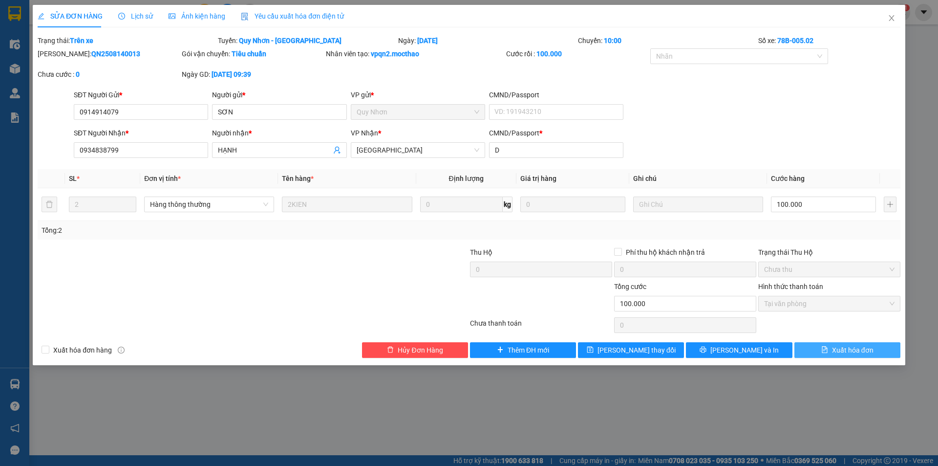
click at [858, 348] on span "Xuất hóa đơn" at bounding box center [853, 349] width 42 height 11
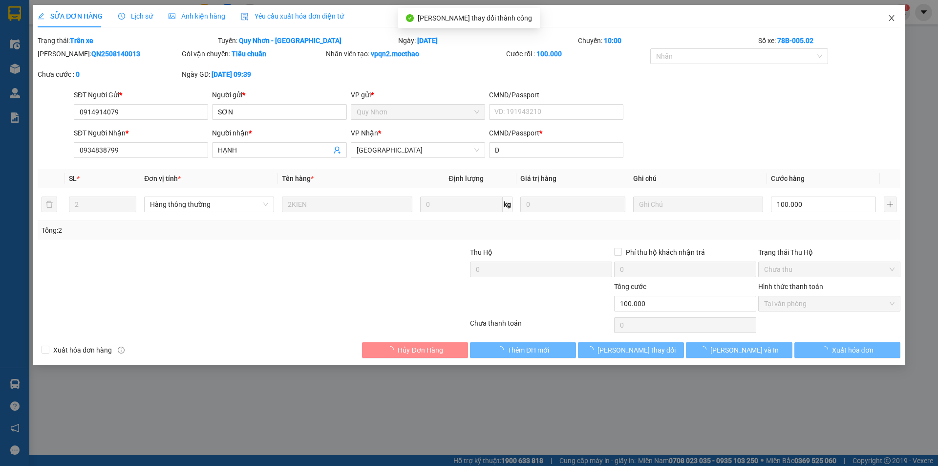
checkbox input "true"
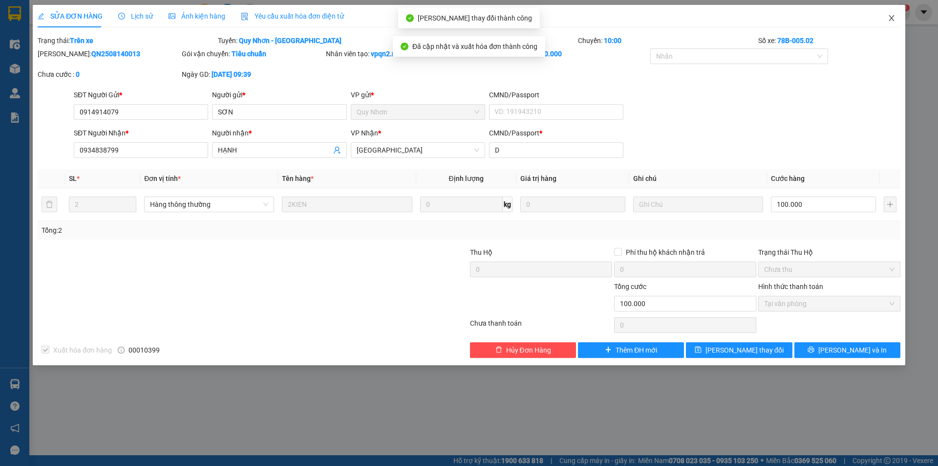
click at [888, 16] on icon "close" at bounding box center [892, 18] width 8 height 8
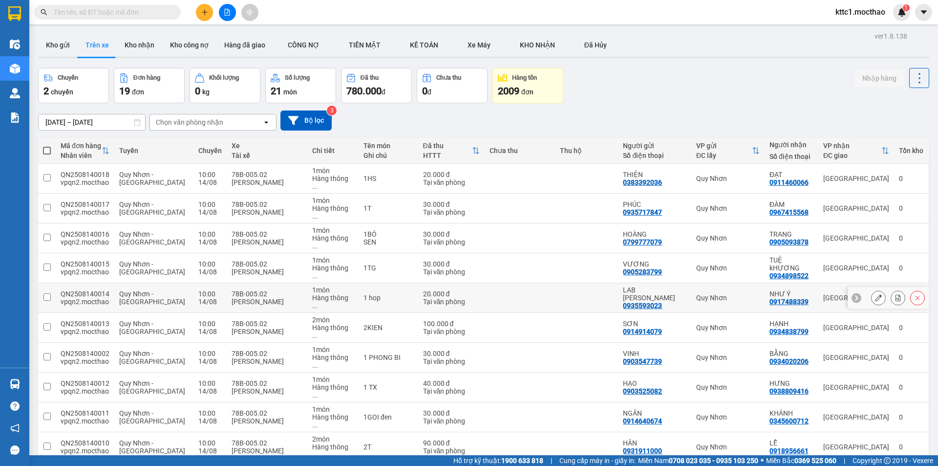
click at [871, 289] on button at bounding box center [878, 297] width 14 height 17
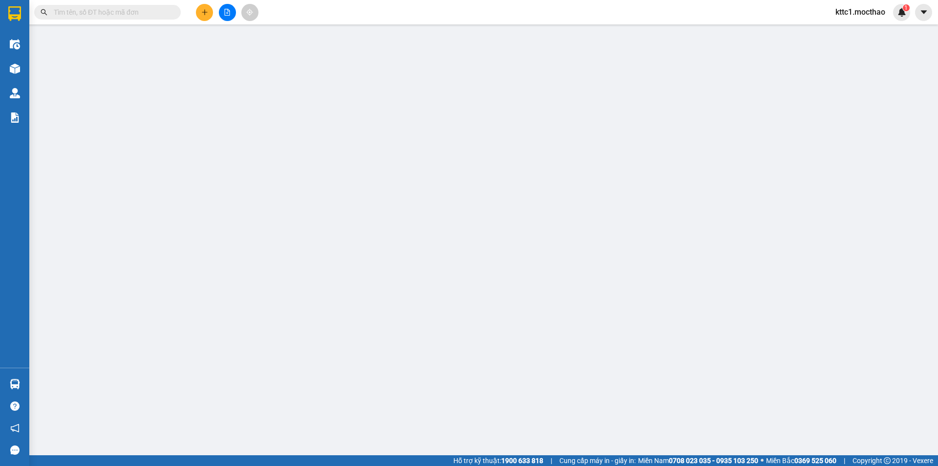
type input "0935593023"
type input "LAB [PERSON_NAME]"
type input "0917488339"
type input "NHƯ Ý"
type input "A"
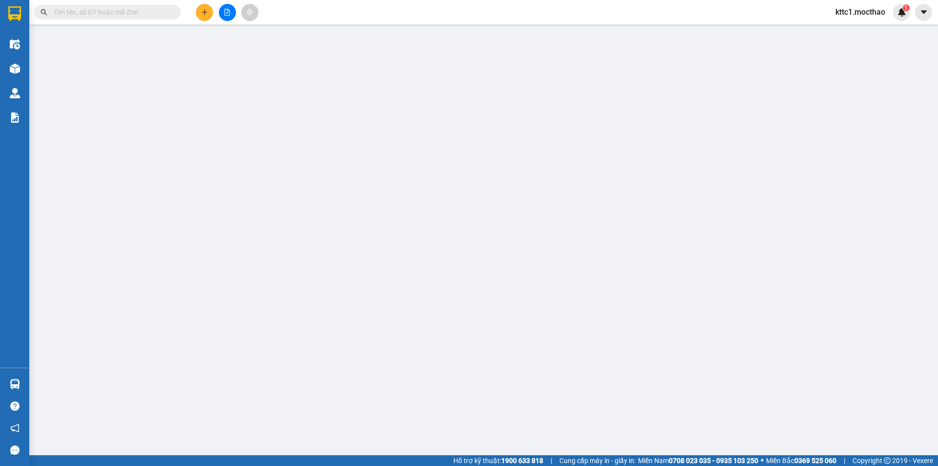
type input "20.000"
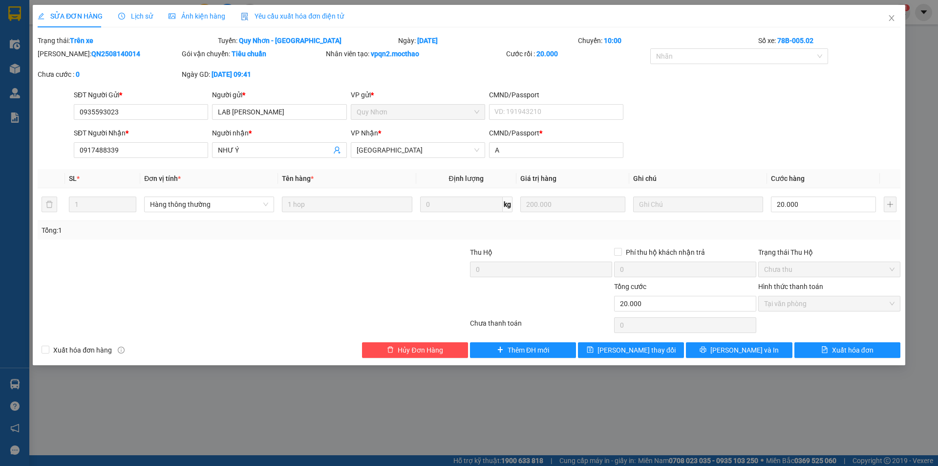
click at [265, 20] on span "Yêu cầu xuất hóa đơn điện tử" at bounding box center [292, 16] width 103 height 8
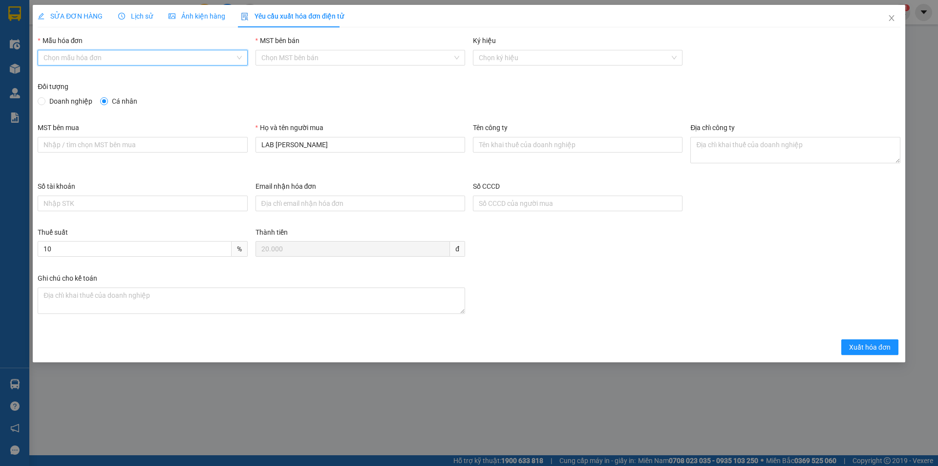
click at [155, 55] on input "Mẫu hóa đơn" at bounding box center [138, 57] width 191 height 15
click at [141, 79] on div "HĐH" at bounding box center [142, 77] width 198 height 11
type input "8"
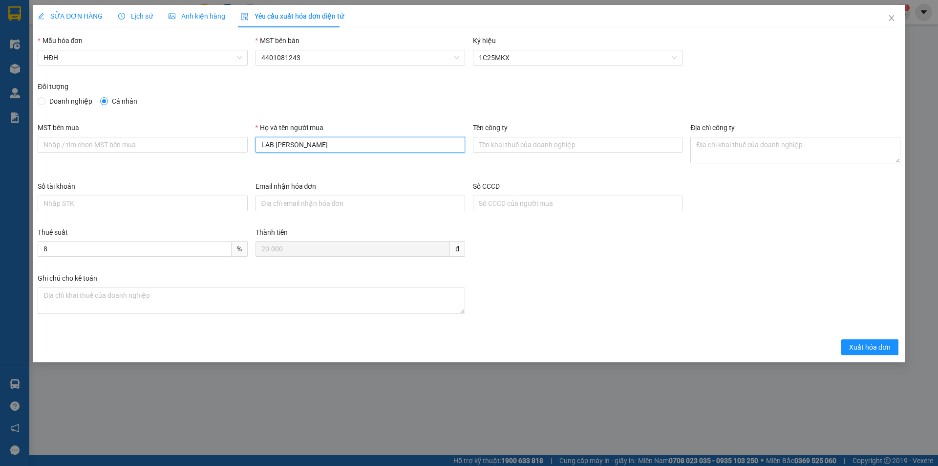
drag, startPoint x: 275, startPoint y: 145, endPoint x: 250, endPoint y: 145, distance: 24.9
click at [250, 145] on div "MST bên mua Họ và tên người mua LAB HOÀNG BẢO Tên công ty Địa chỉ công ty" at bounding box center [469, 151] width 870 height 59
type input "[PERSON_NAME]"
click at [869, 348] on span "Xuất hóa đơn" at bounding box center [870, 346] width 42 height 11
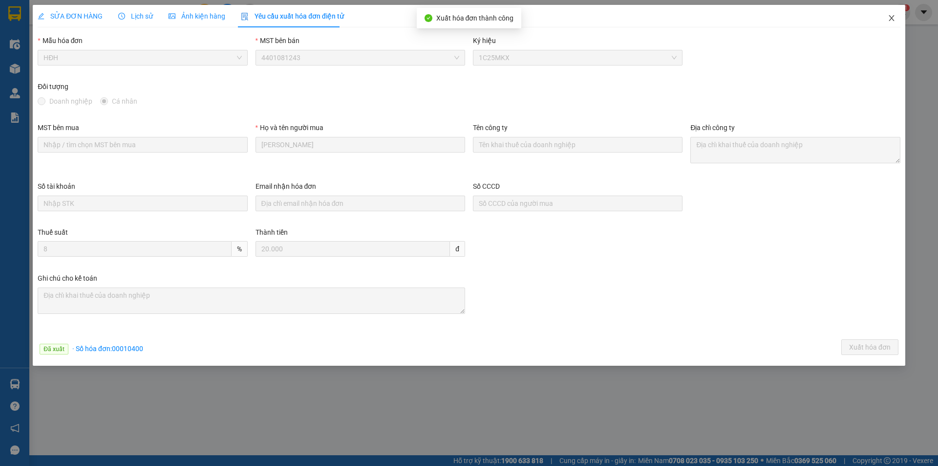
click at [893, 17] on icon "close" at bounding box center [891, 18] width 5 height 6
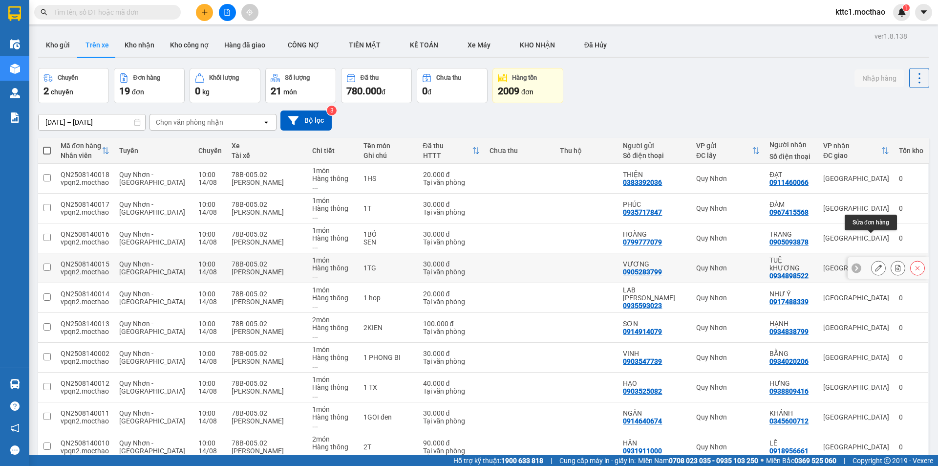
click at [871, 259] on button at bounding box center [878, 267] width 14 height 17
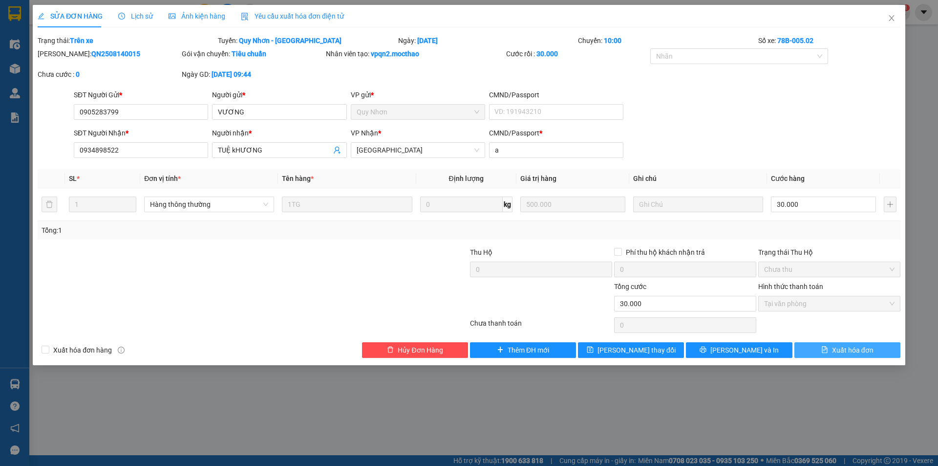
click at [864, 350] on span "Xuất hóa đơn" at bounding box center [853, 349] width 42 height 11
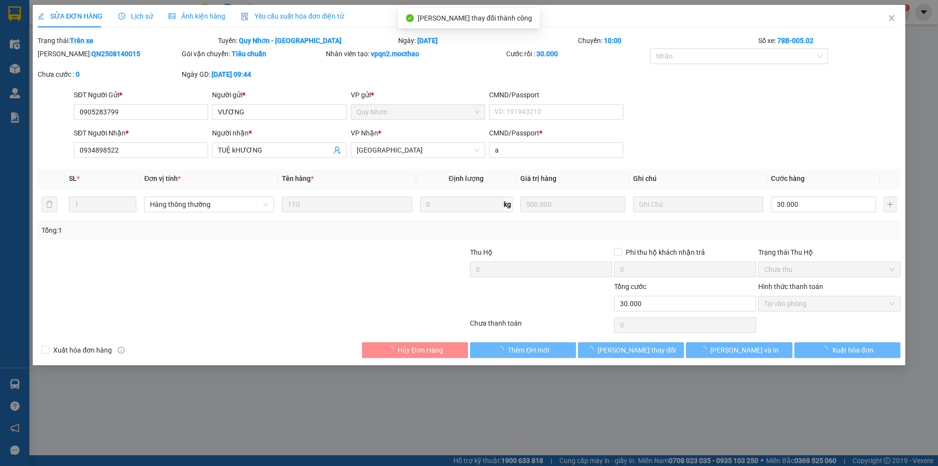
checkbox input "true"
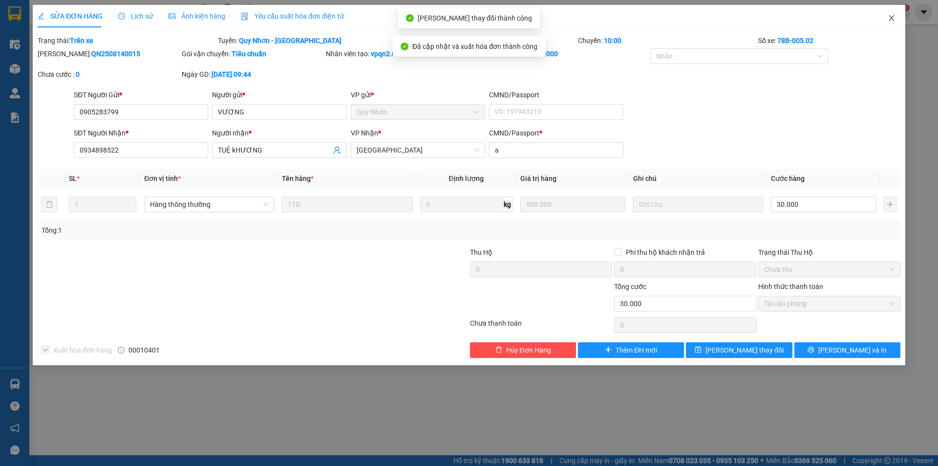
click at [890, 20] on icon "close" at bounding box center [891, 18] width 5 height 6
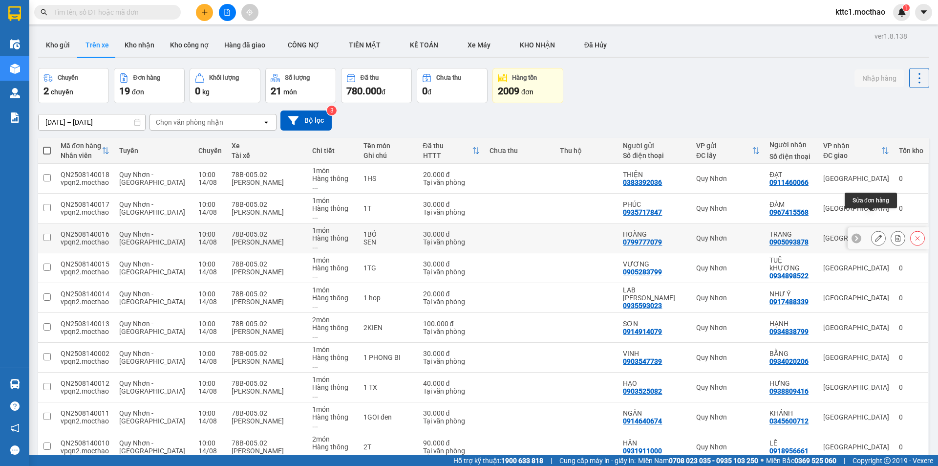
click at [875, 234] on icon at bounding box center [878, 237] width 7 height 7
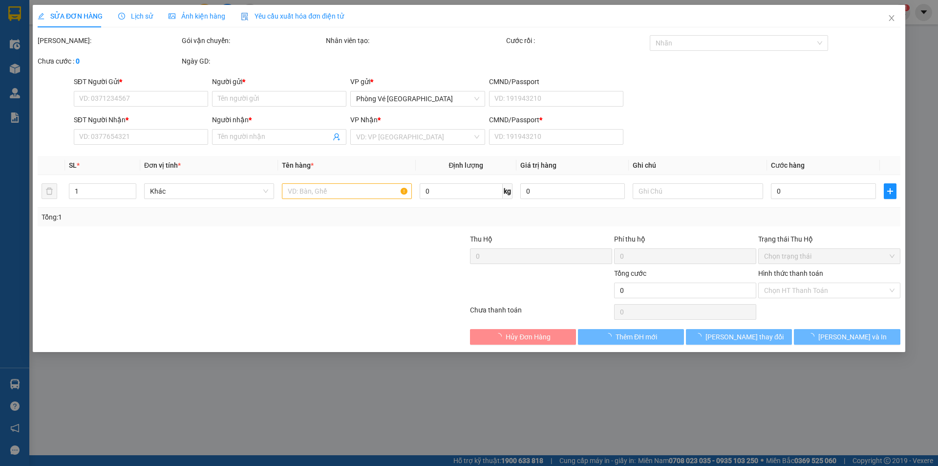
type input "0799777079"
type input "HOÀNG"
type input "0905093878"
type input "TRANG"
type input "B"
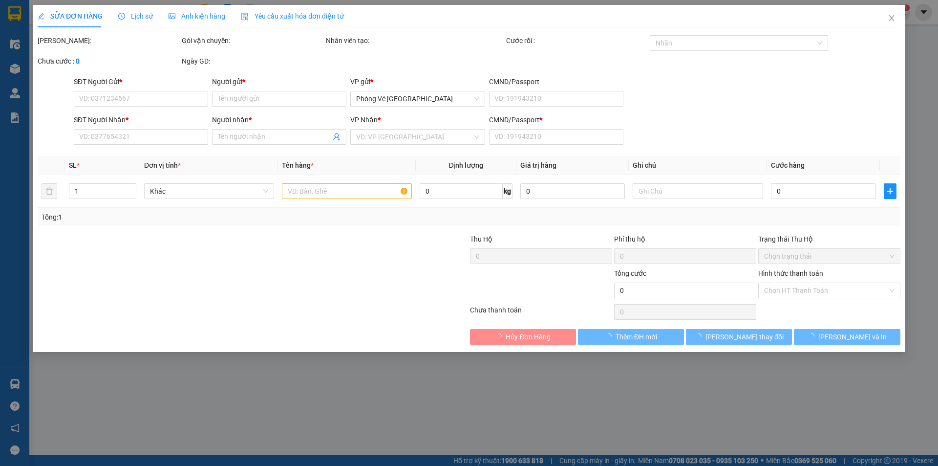
type input "30.000"
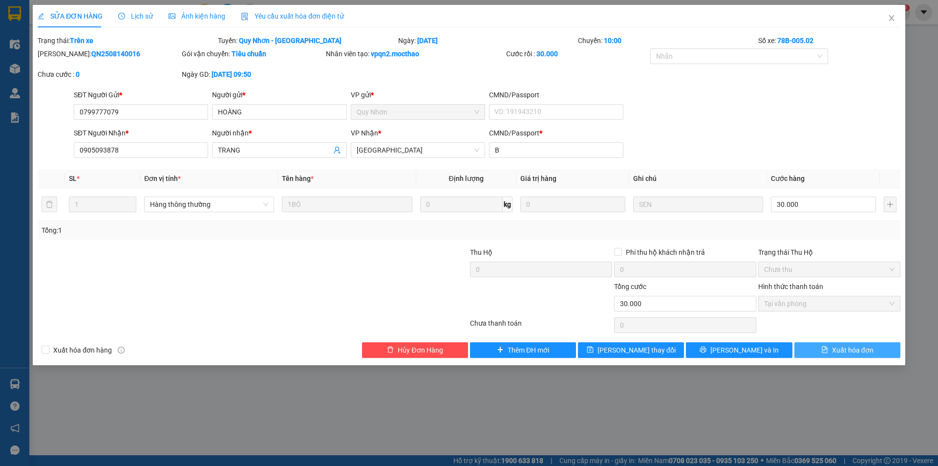
click at [866, 348] on span "Xuất hóa đơn" at bounding box center [853, 349] width 42 height 11
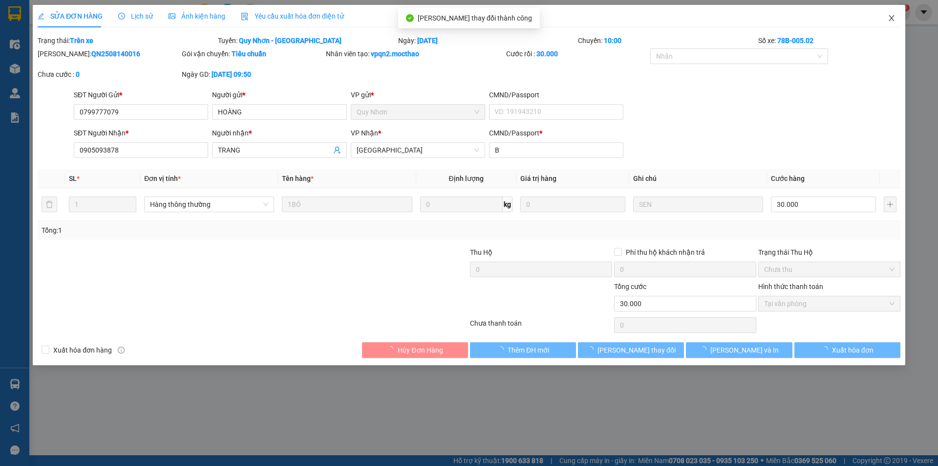
checkbox input "true"
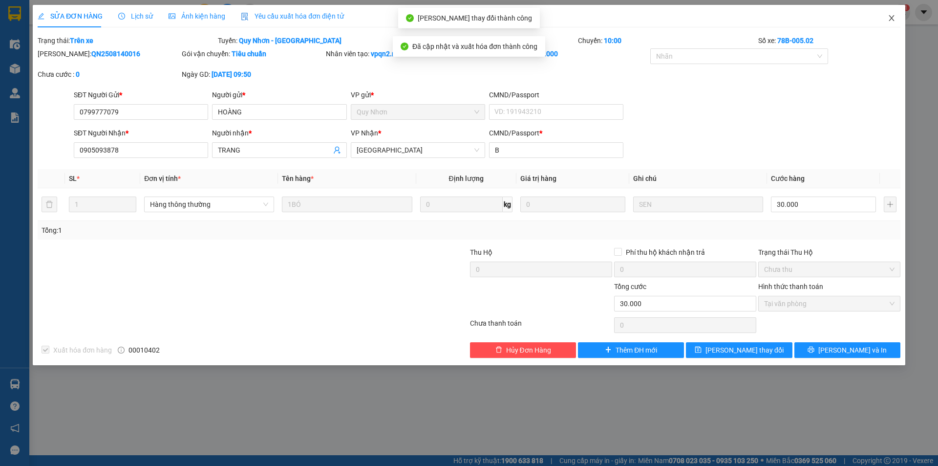
click at [891, 19] on icon "close" at bounding box center [891, 18] width 5 height 6
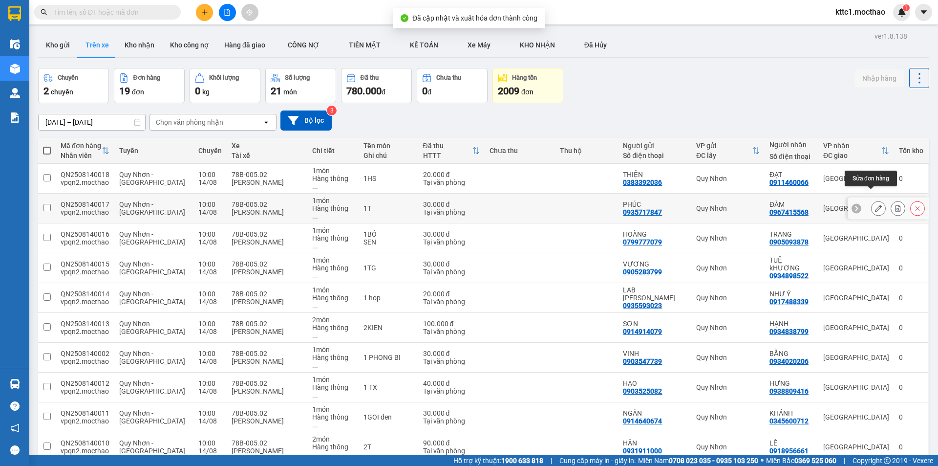
click at [875, 205] on icon at bounding box center [878, 208] width 7 height 7
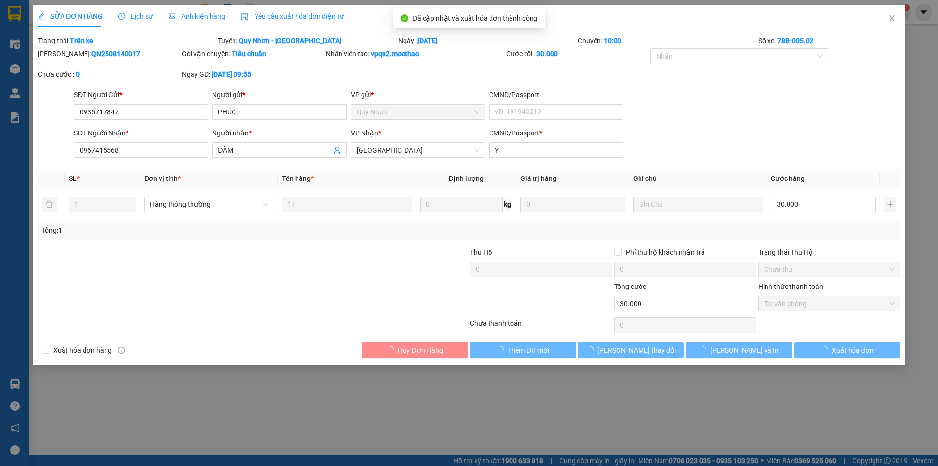
type input "0935717847"
type input "PHÚC"
type input "0967415568"
type input "ĐÀM"
type input "Y"
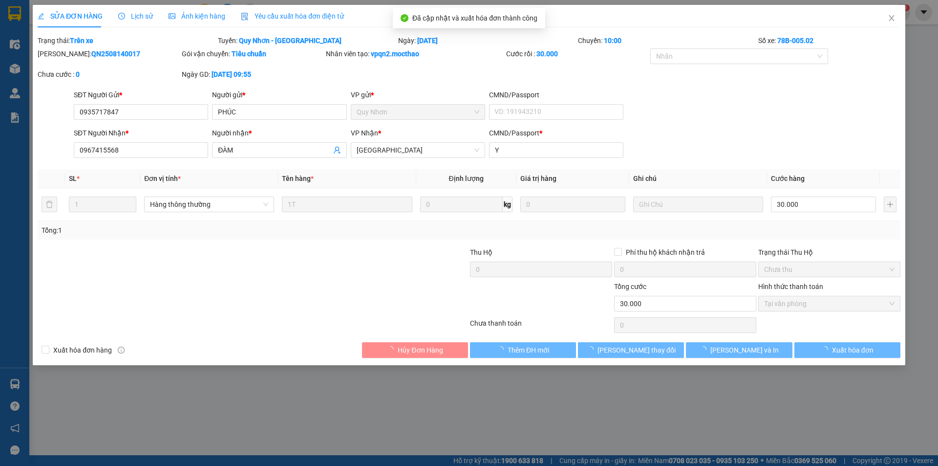
type input "30.000"
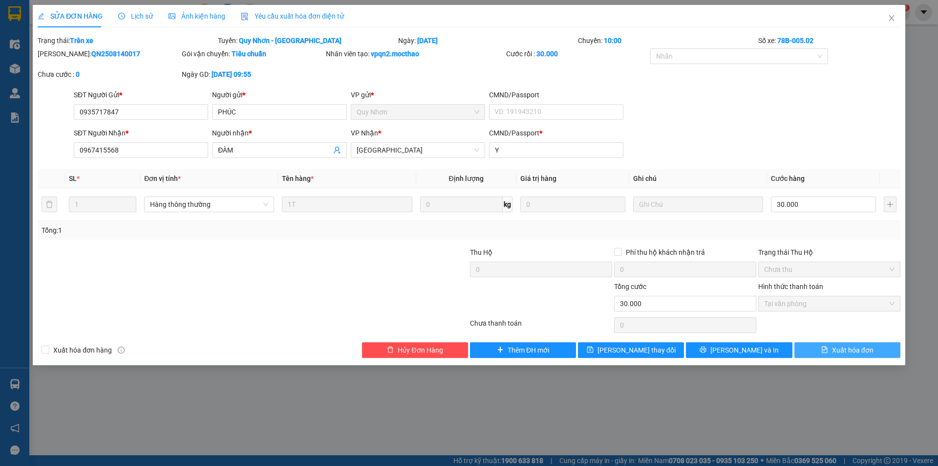
click at [850, 354] on span "Xuất hóa đơn" at bounding box center [853, 349] width 42 height 11
checkbox input "true"
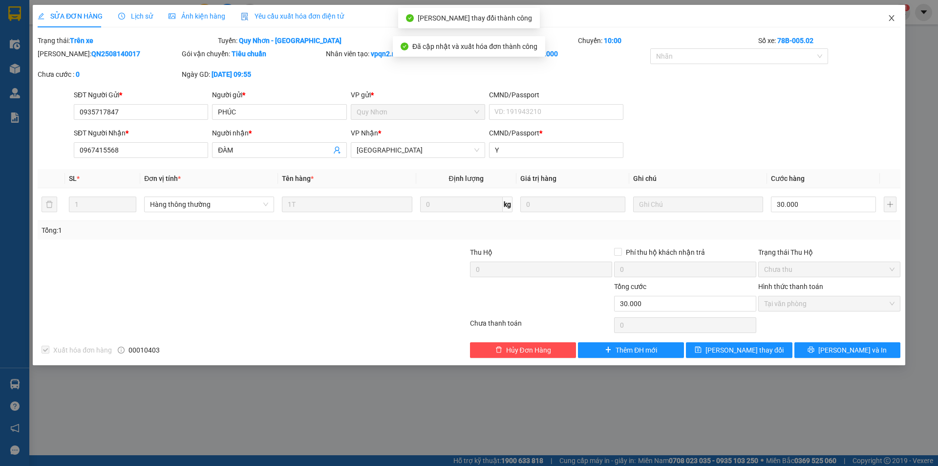
click at [893, 18] on icon "close" at bounding box center [892, 18] width 8 height 8
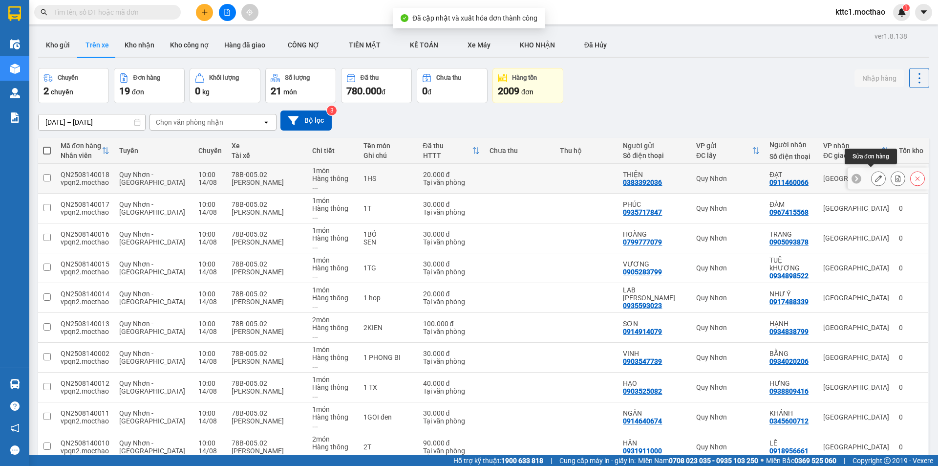
click at [875, 175] on icon at bounding box center [878, 178] width 7 height 7
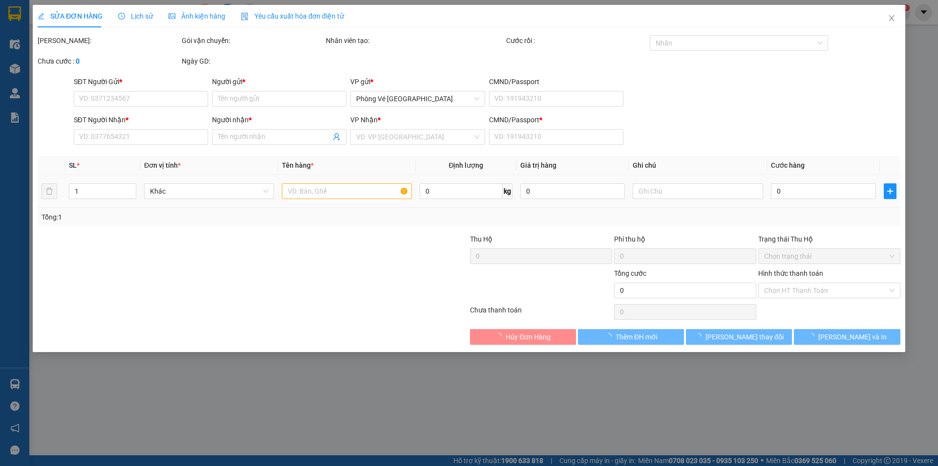
type input "0383392036"
type input "THIỆN"
type input "0911460066"
type input "ĐẠT"
type input "B"
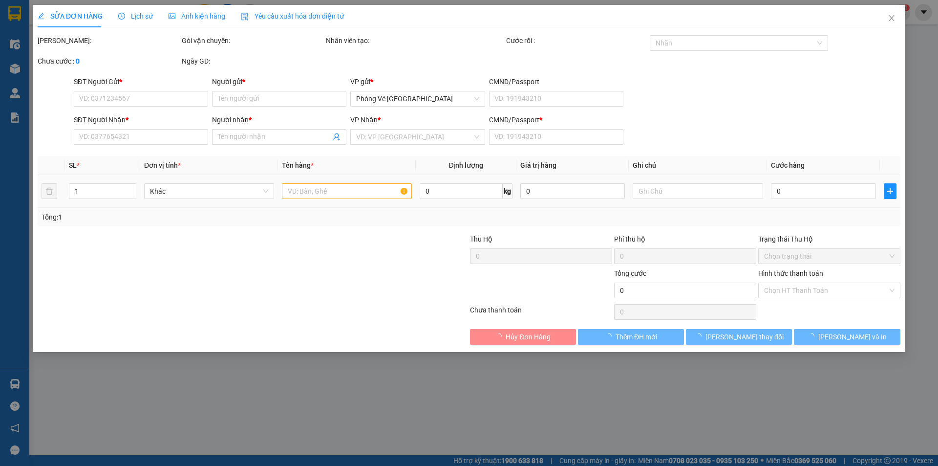
type input "20.000"
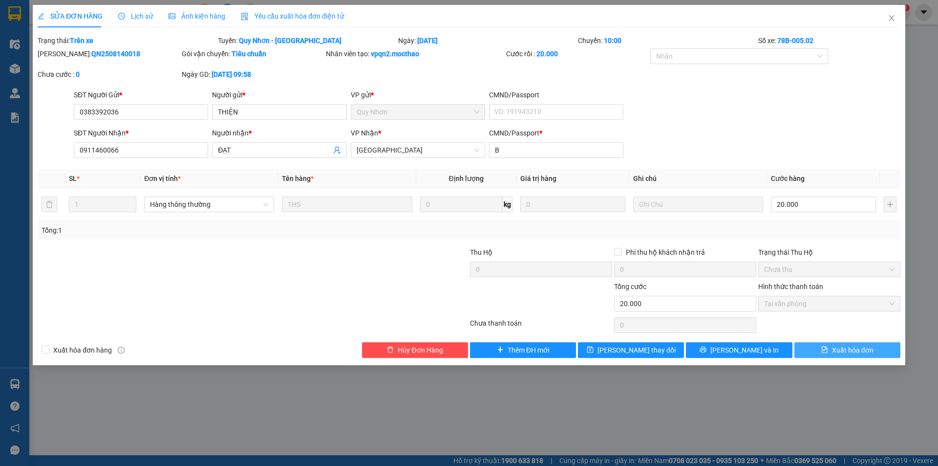
click at [857, 350] on span "Xuất hóa đơn" at bounding box center [853, 349] width 42 height 11
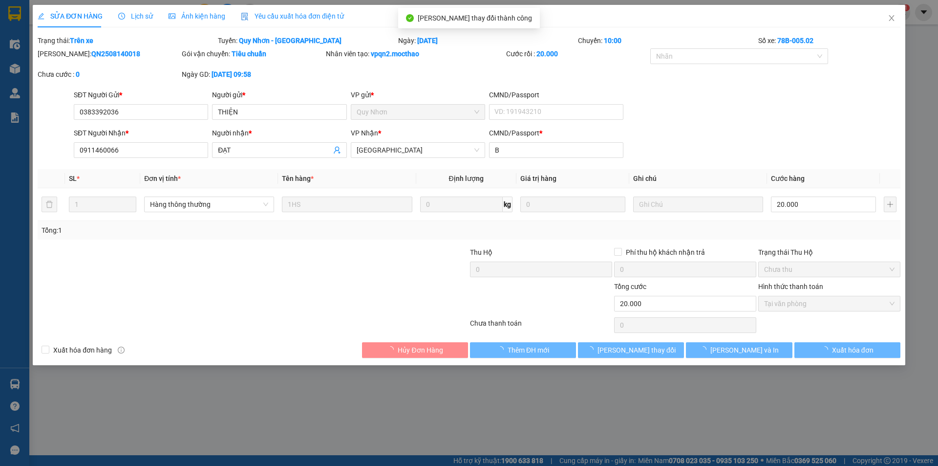
checkbox input "true"
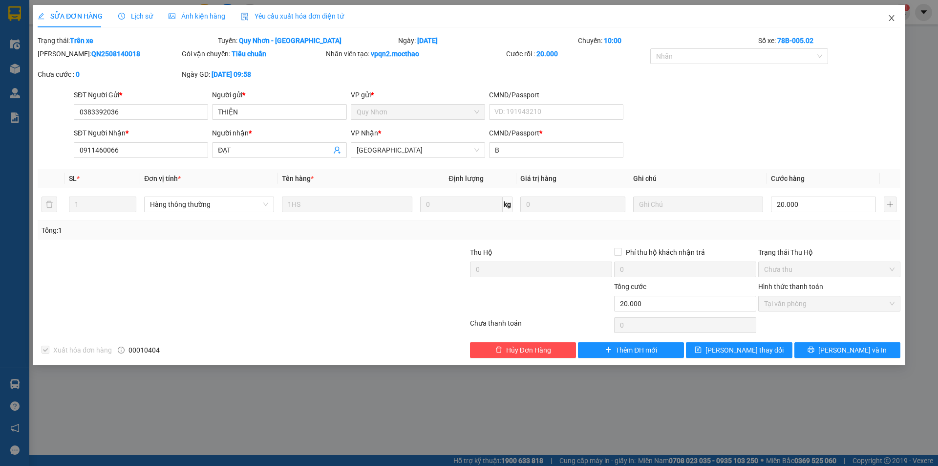
click at [890, 17] on icon "close" at bounding box center [891, 18] width 5 height 6
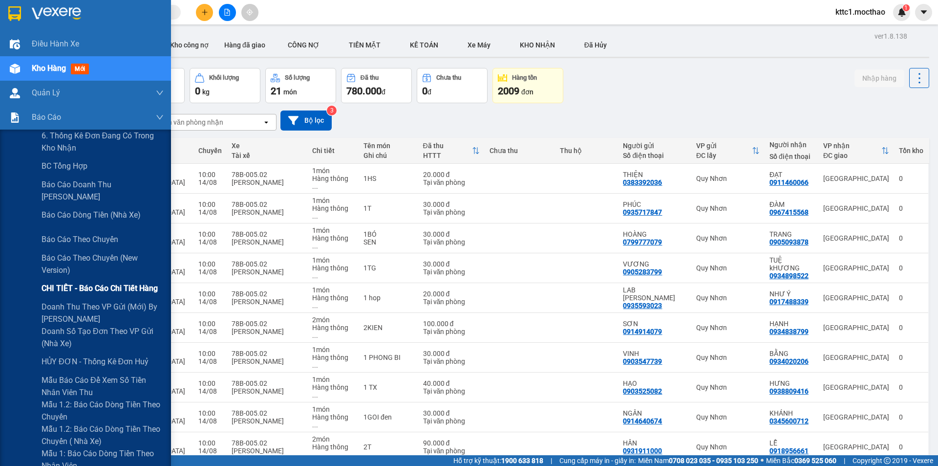
click at [76, 286] on span "CHI TIẾT - Báo cáo chi tiết hàng" at bounding box center [100, 288] width 116 height 12
